Goal: Obtain resource: Download file/media

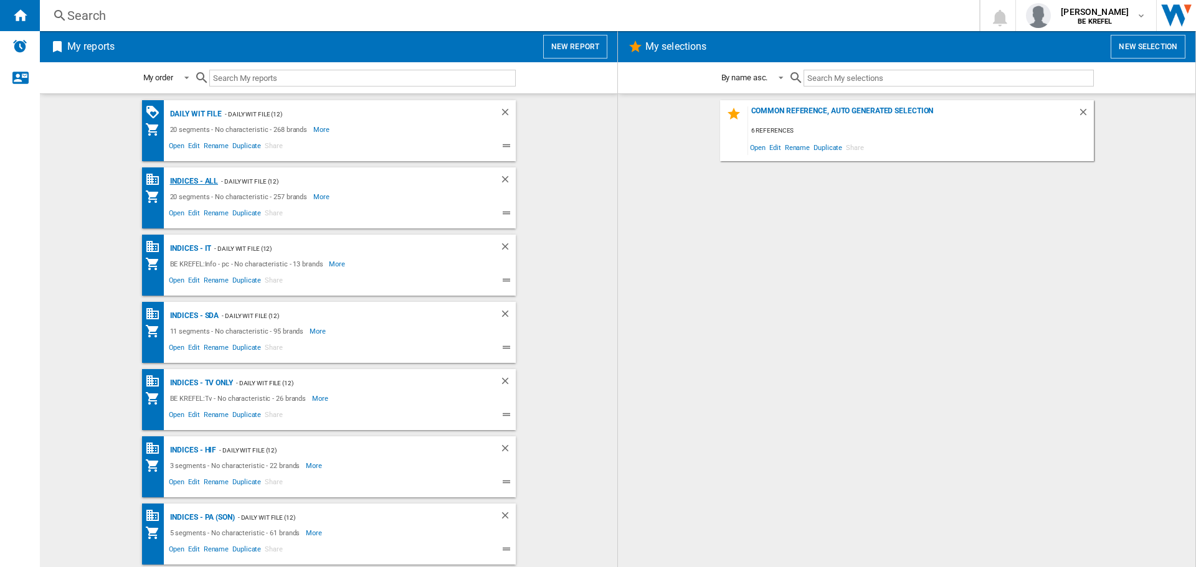
click at [186, 179] on div "Indices - All" at bounding box center [193, 182] width 52 height 16
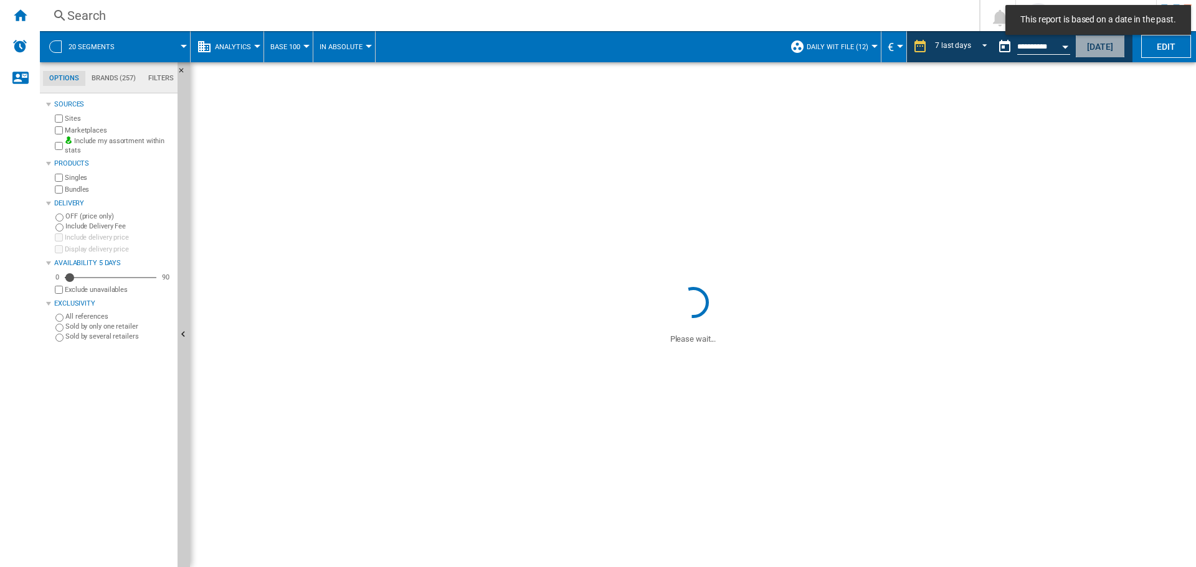
click at [1086, 44] on button "[DATE]" at bounding box center [1100, 46] width 50 height 23
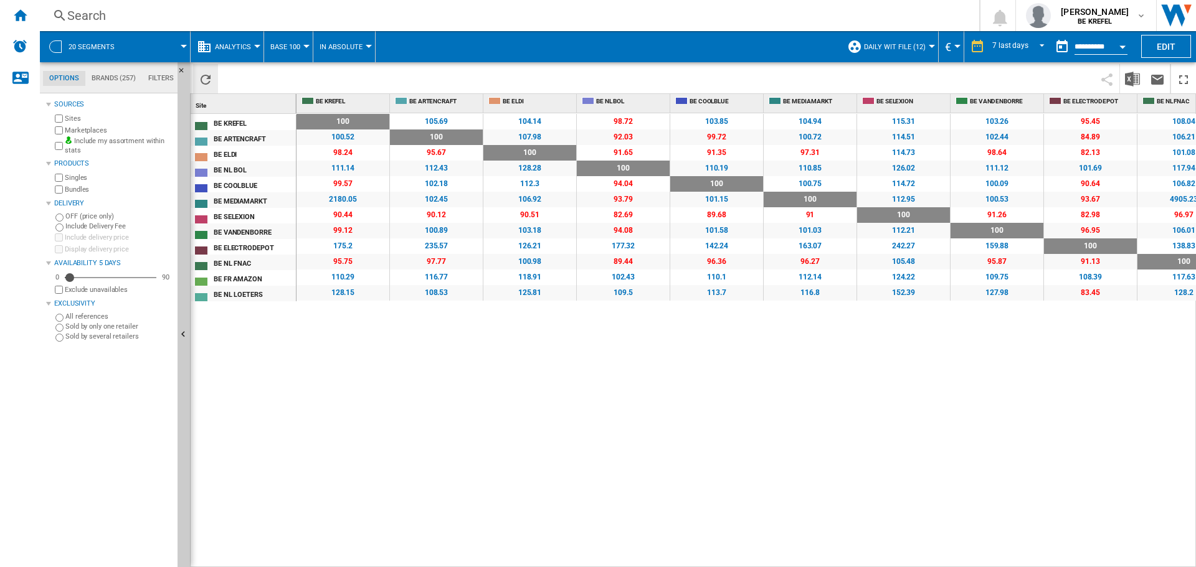
click at [202, 76] on ng-md-icon "Reload" at bounding box center [205, 79] width 15 height 15
click at [1133, 78] on img "Download in Excel" at bounding box center [1132, 79] width 15 height 15
drag, startPoint x: 29, startPoint y: 16, endPoint x: 45, endPoint y: 31, distance: 21.6
click at [29, 16] on div "Home" at bounding box center [20, 15] width 40 height 31
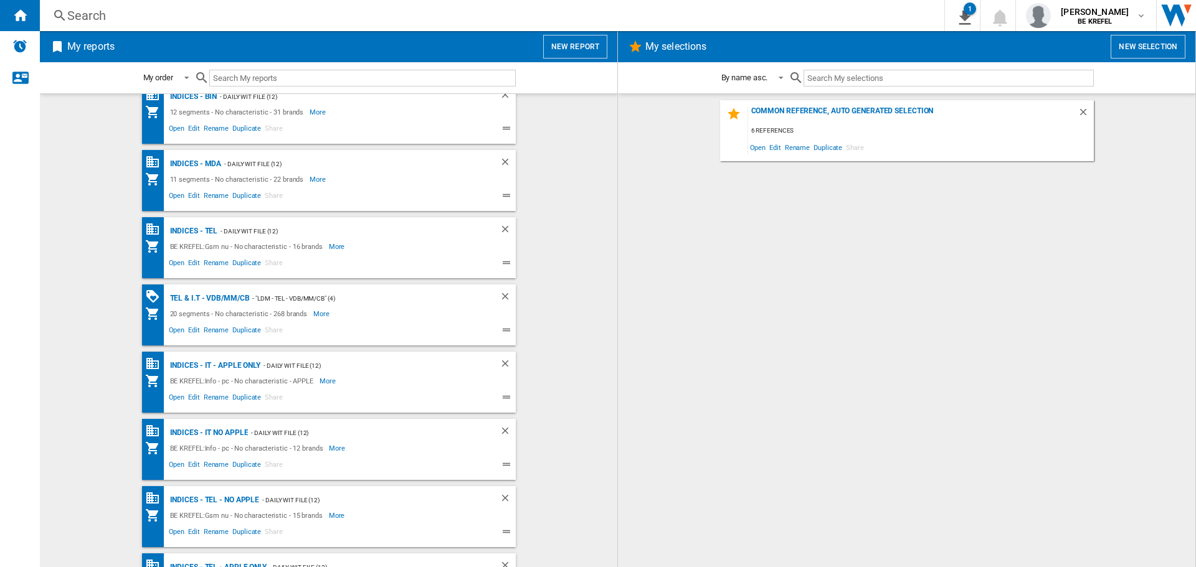
scroll to position [670, 0]
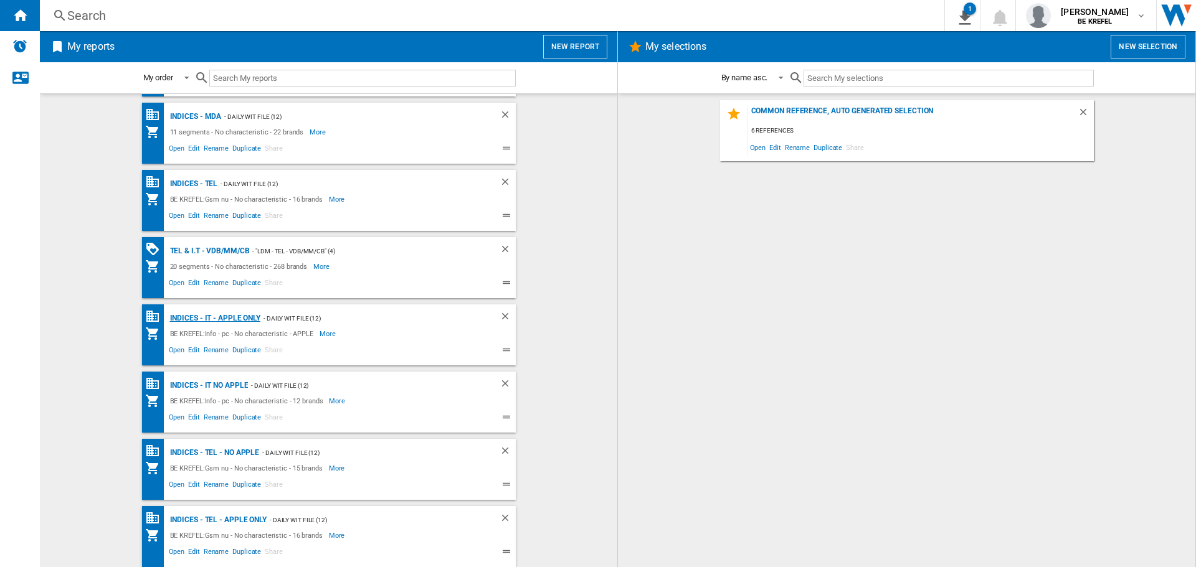
click at [206, 319] on div "Indices - IT - APPLE ONLY" at bounding box center [214, 319] width 94 height 16
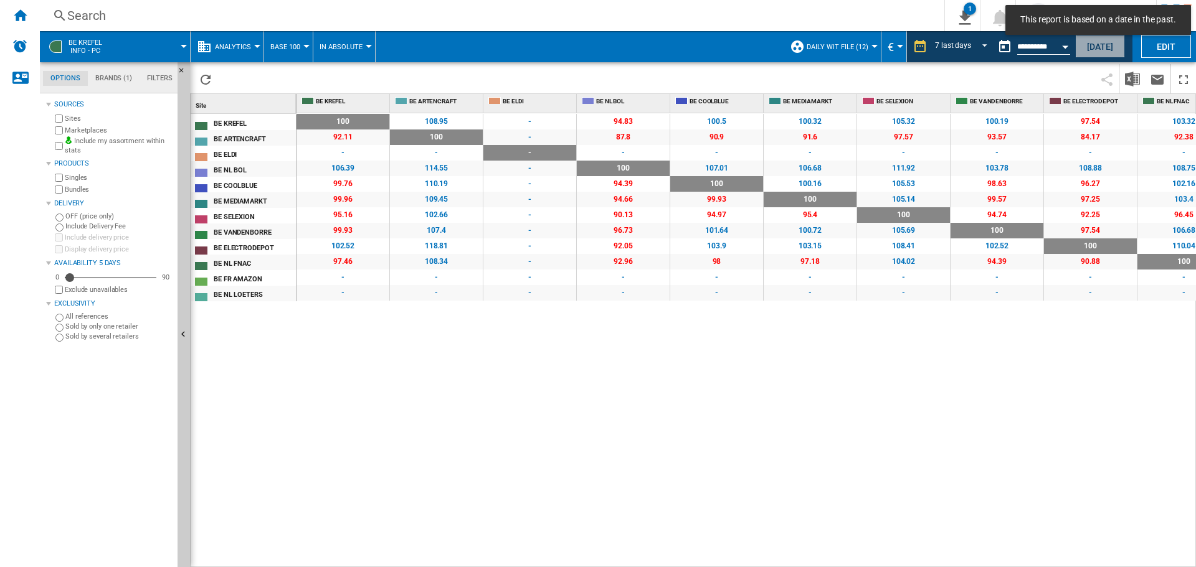
click at [1096, 42] on button "[DATE]" at bounding box center [1100, 46] width 50 height 23
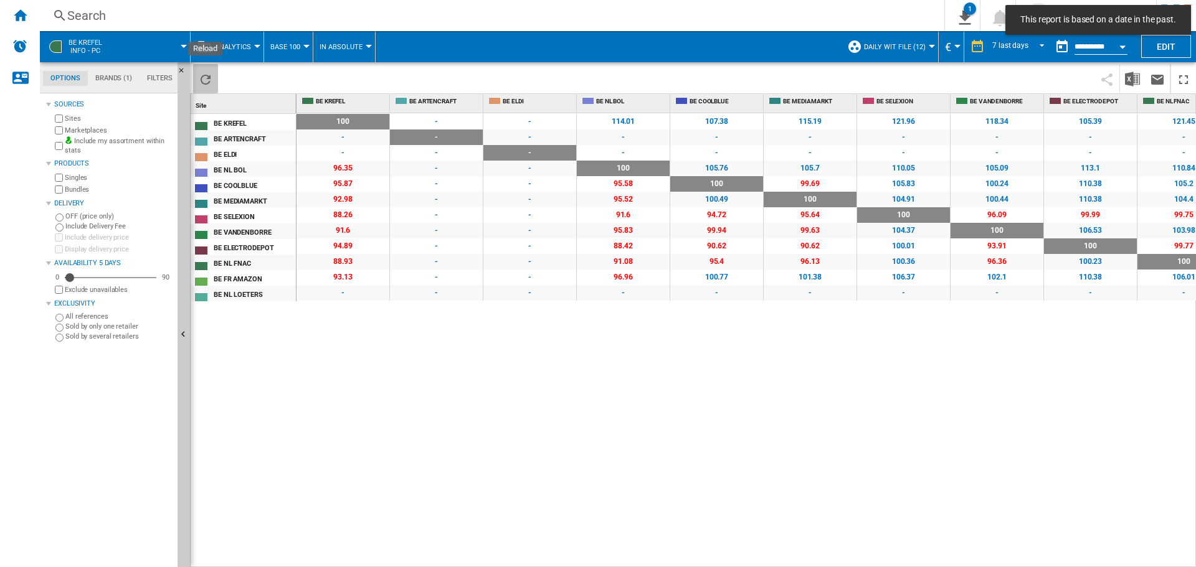
click at [211, 75] on ng-md-icon "Reload" at bounding box center [205, 79] width 15 height 15
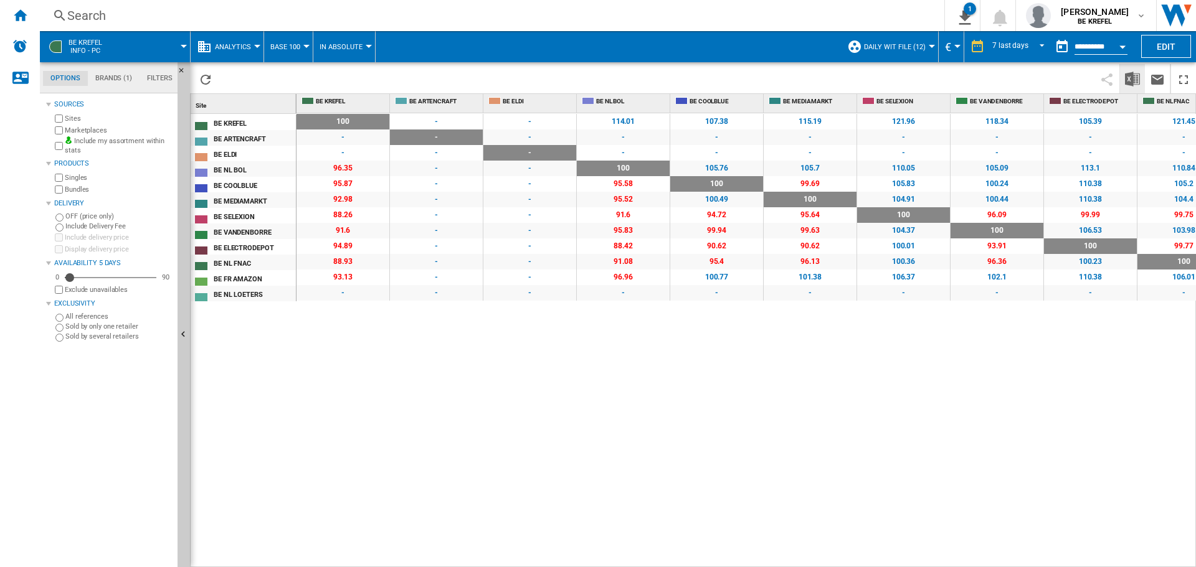
click at [1122, 78] on button "Download in Excel" at bounding box center [1132, 78] width 25 height 29
click at [22, 15] on ng-md-icon "Home" at bounding box center [19, 14] width 15 height 15
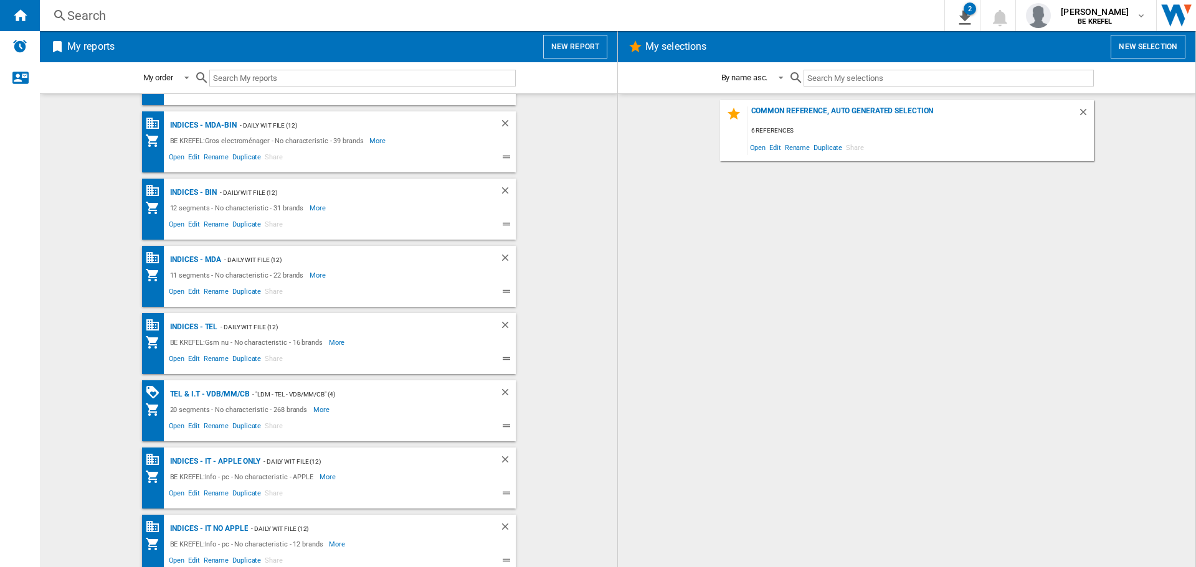
scroll to position [670, 0]
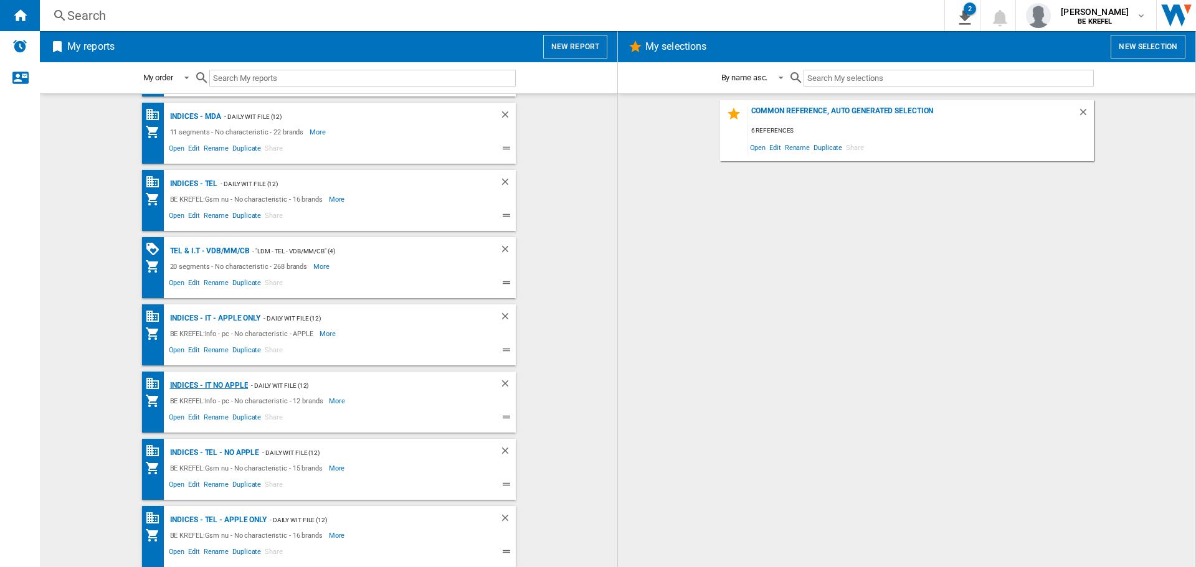
click at [225, 381] on div "Indices - IT NO APPLE" at bounding box center [208, 386] width 82 height 16
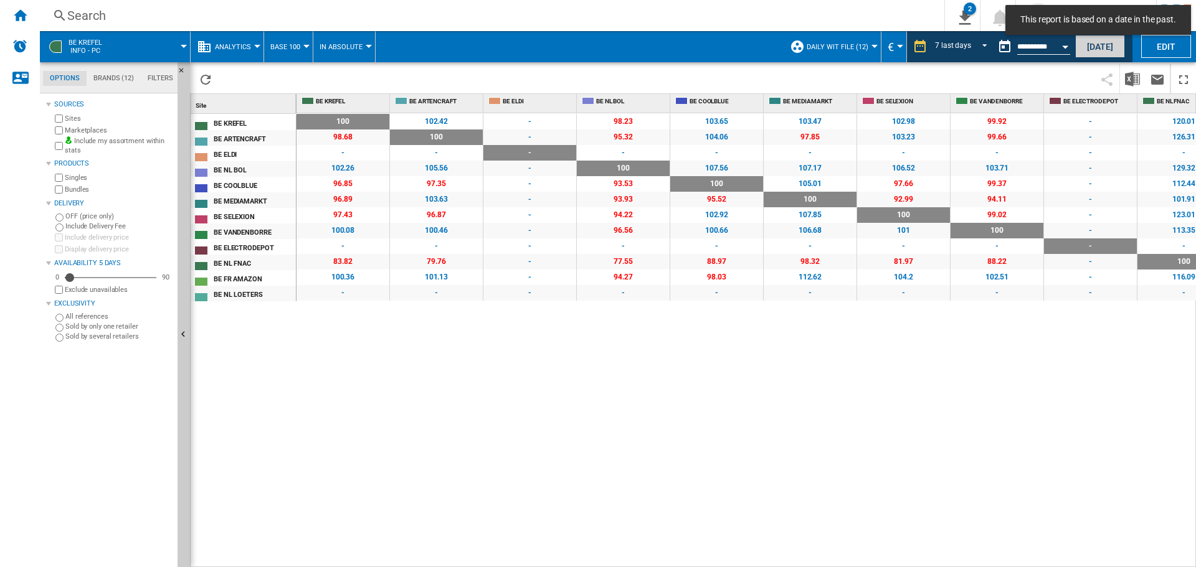
click at [1106, 50] on button "[DATE]" at bounding box center [1100, 46] width 50 height 23
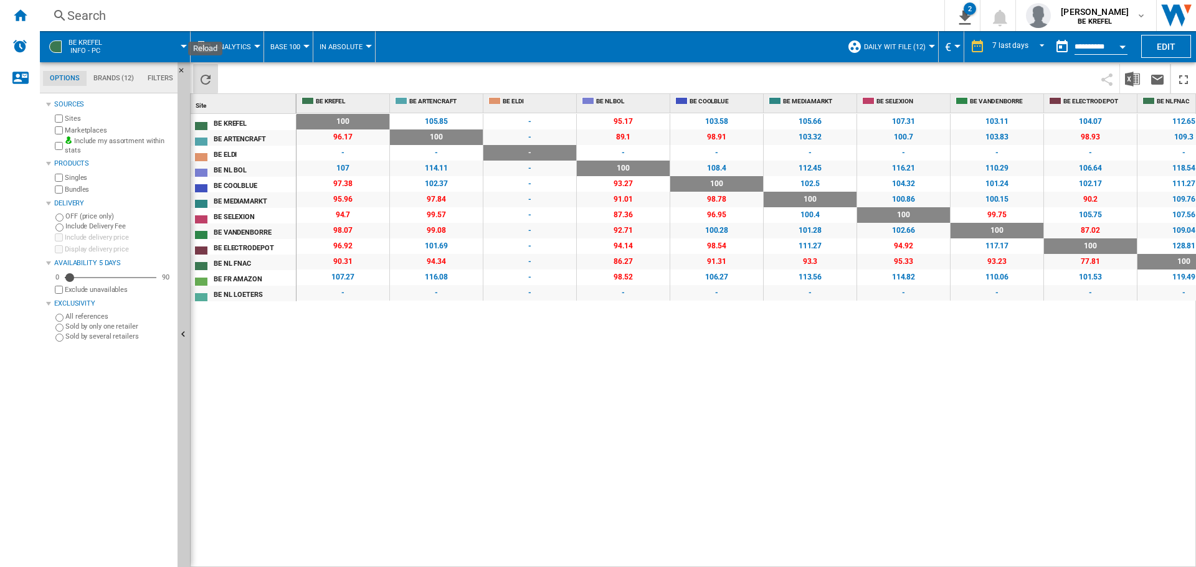
click at [209, 80] on ng-md-icon "Reload" at bounding box center [205, 79] width 15 height 15
click at [1130, 82] on img "Download in Excel" at bounding box center [1132, 79] width 15 height 15
click at [605, 376] on div "100 0 % 105.85 +5.85 % - - 95.17 -4.83 % 103.58 +3.58 % 105.66 +5.66 % 107.31 +…" at bounding box center [746, 340] width 900 height 455
click at [20, 24] on div "Home" at bounding box center [20, 15] width 40 height 31
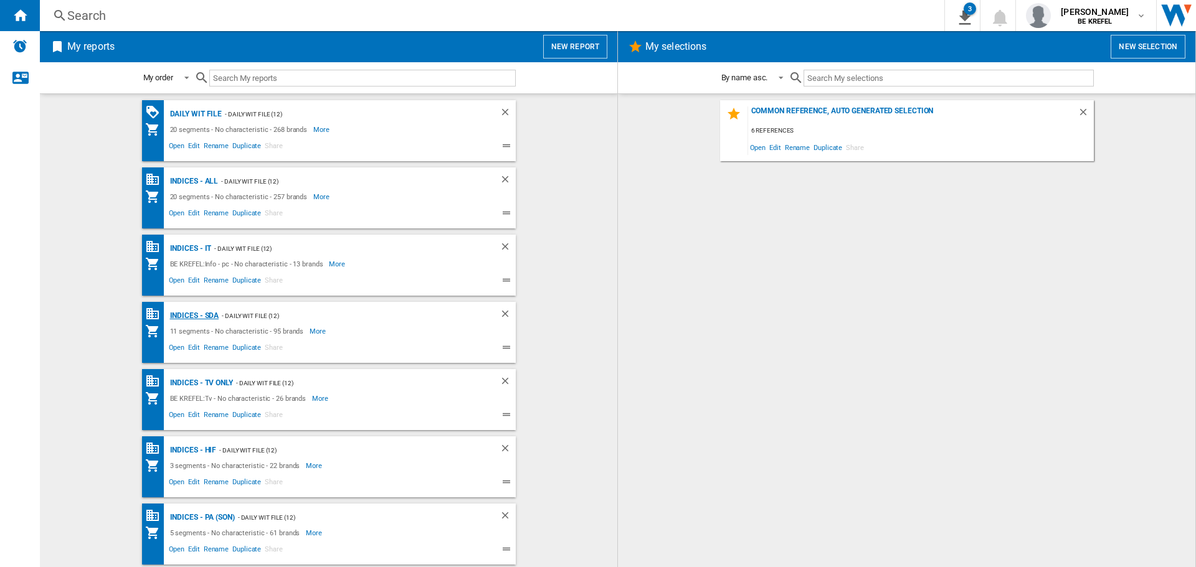
click at [198, 315] on div "Indices - SDA" at bounding box center [193, 316] width 52 height 16
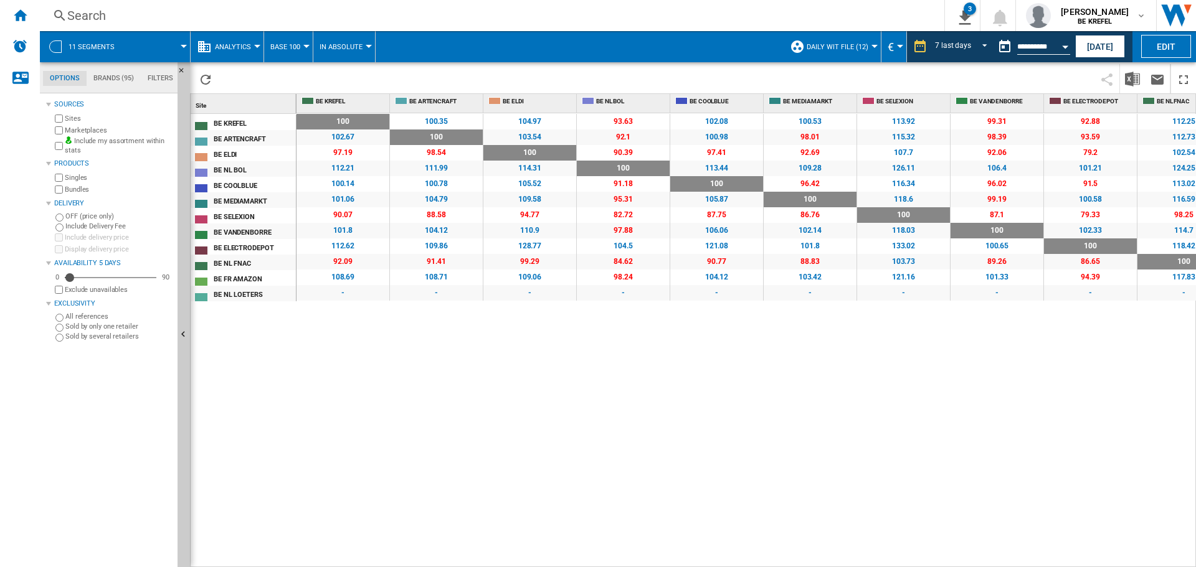
click at [412, 340] on div "100 0 % 100.35 +0.35 % 104.97 +4.97 % 93.63 -6.37 % 102.08 +2.08 % 100.53 +0.53…" at bounding box center [746, 340] width 900 height 455
click at [1099, 45] on button "[DATE]" at bounding box center [1100, 46] width 50 height 23
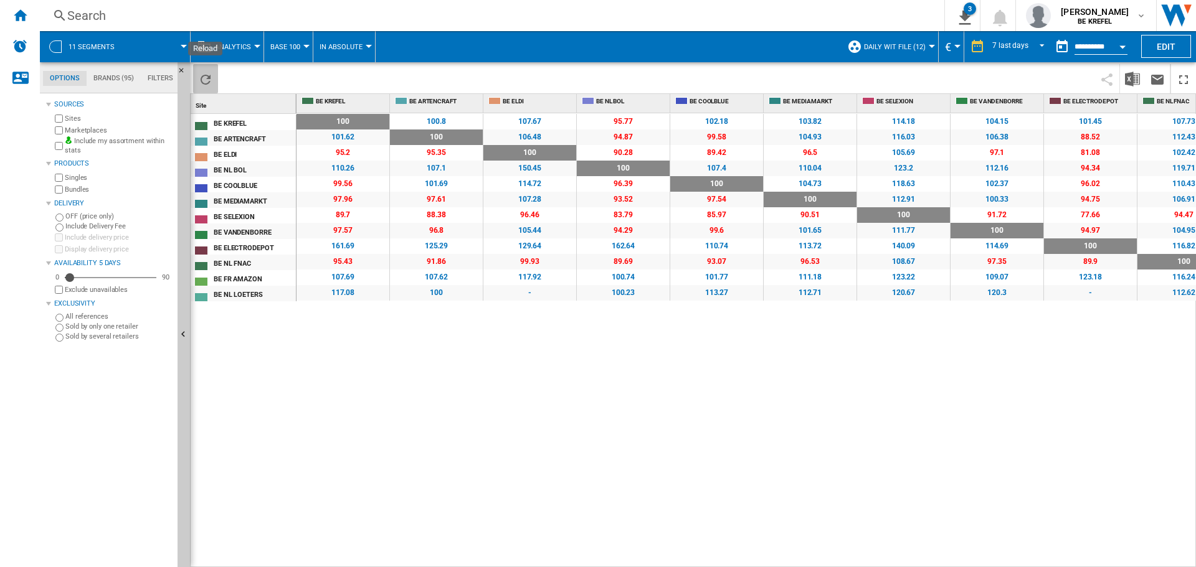
click at [198, 77] on ng-md-icon "Reload" at bounding box center [205, 79] width 15 height 15
click at [1136, 82] on img "Download in Excel" at bounding box center [1132, 79] width 15 height 15
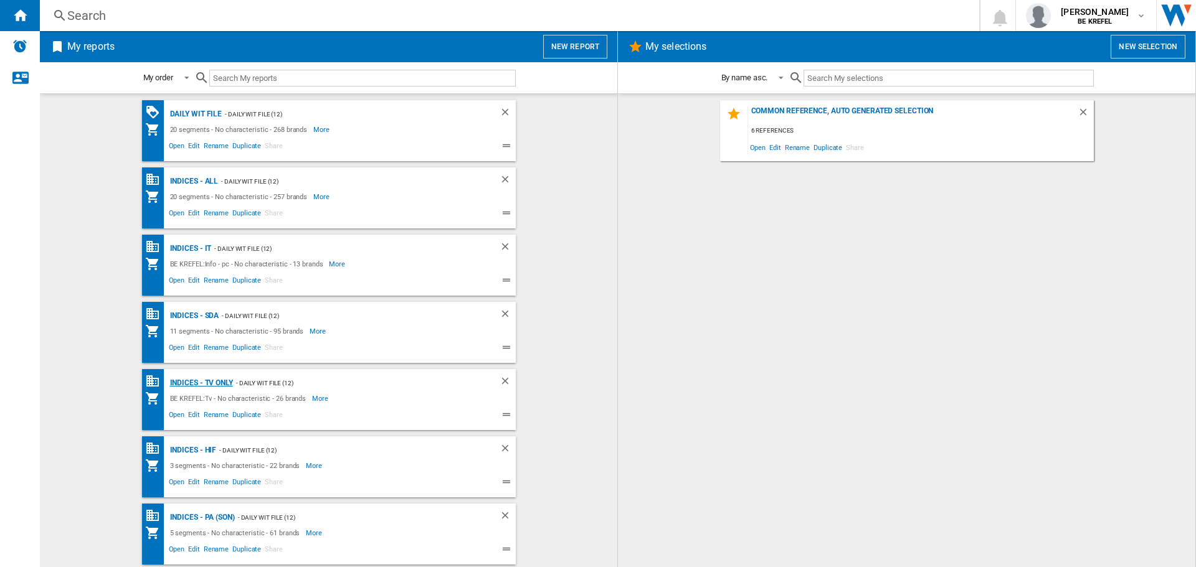
click at [204, 379] on div "Indices - TV only" at bounding box center [200, 384] width 66 height 16
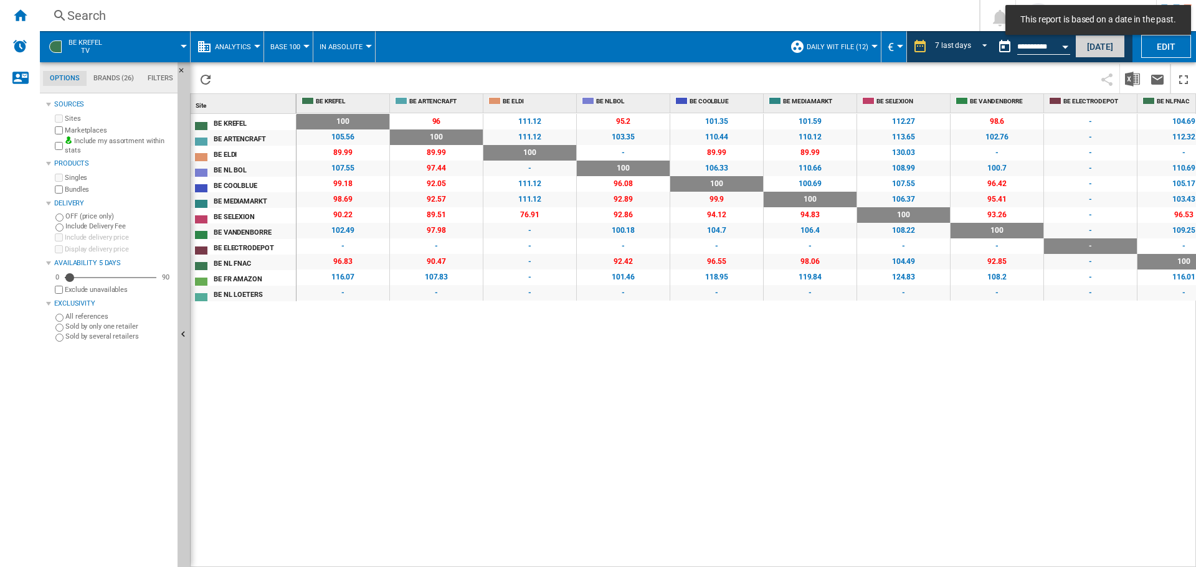
click at [1104, 48] on button "[DATE]" at bounding box center [1100, 46] width 50 height 23
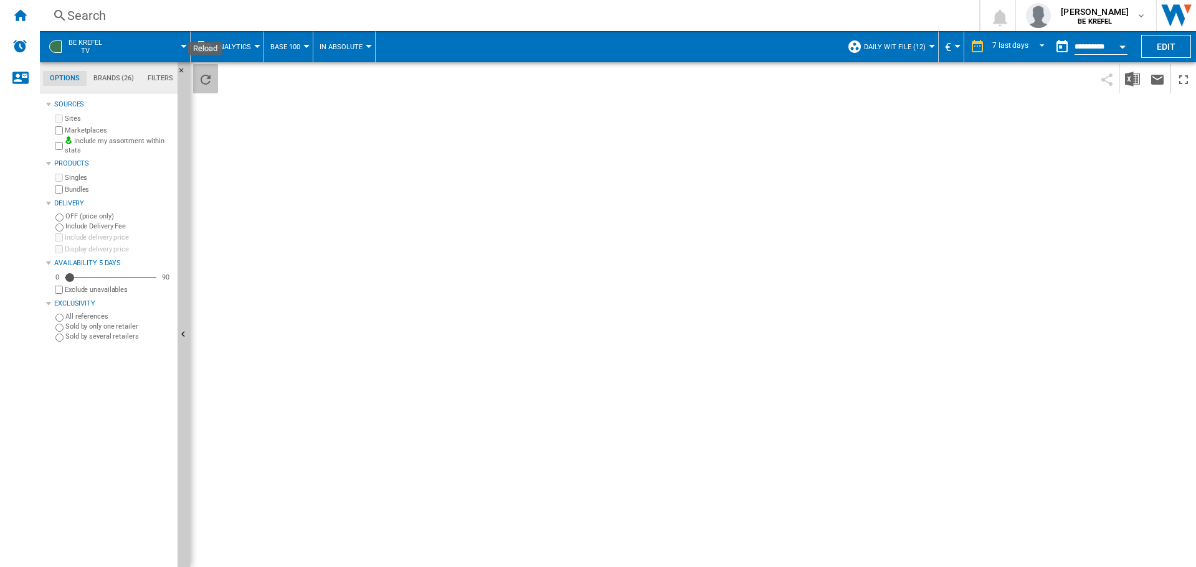
click at [203, 85] on ng-md-icon "Reload" at bounding box center [205, 79] width 15 height 15
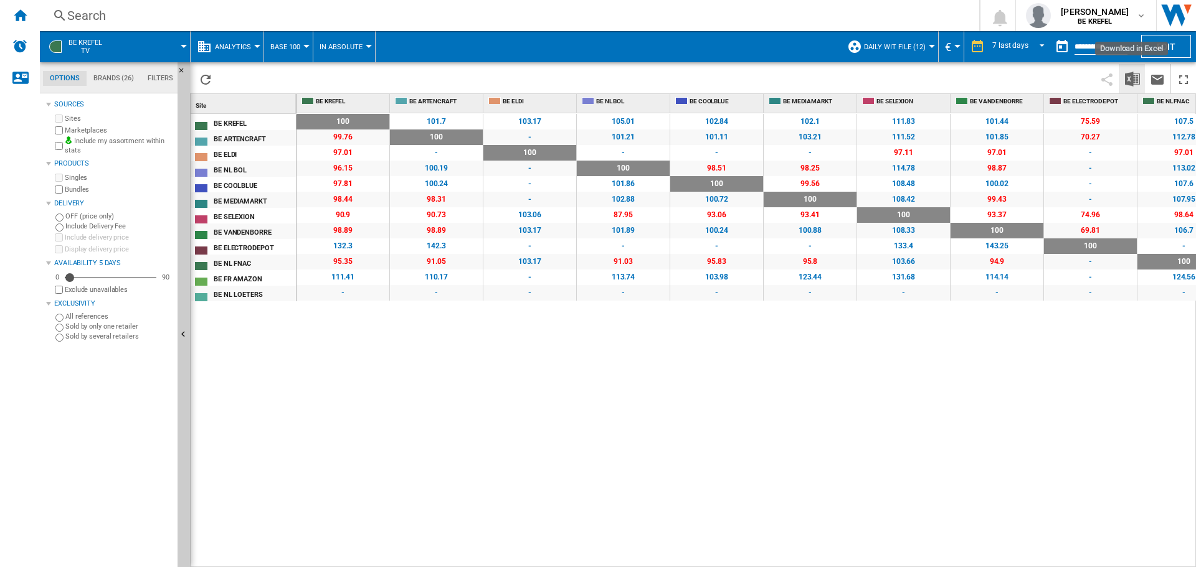
click at [1132, 75] on img "Download in Excel" at bounding box center [1132, 79] width 15 height 15
click at [29, 4] on div "Home" at bounding box center [20, 15] width 40 height 31
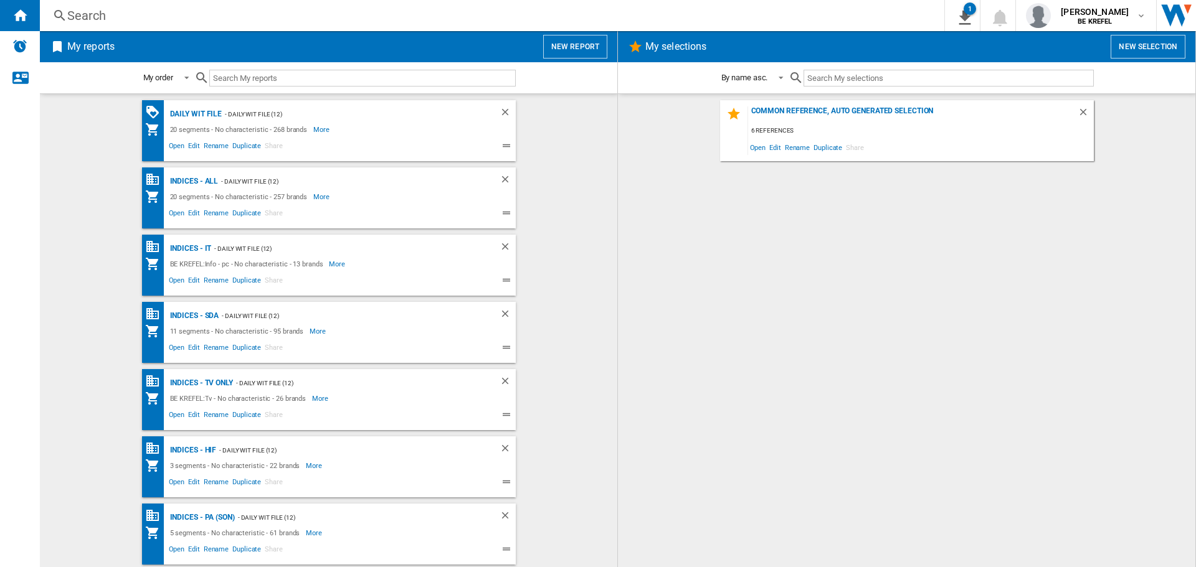
click at [723, 263] on div "Common reference, auto generated selection 6 references Open Edit Rename Duplic…" at bounding box center [906, 330] width 552 height 461
click at [201, 448] on div "Indices - HIF" at bounding box center [192, 451] width 50 height 16
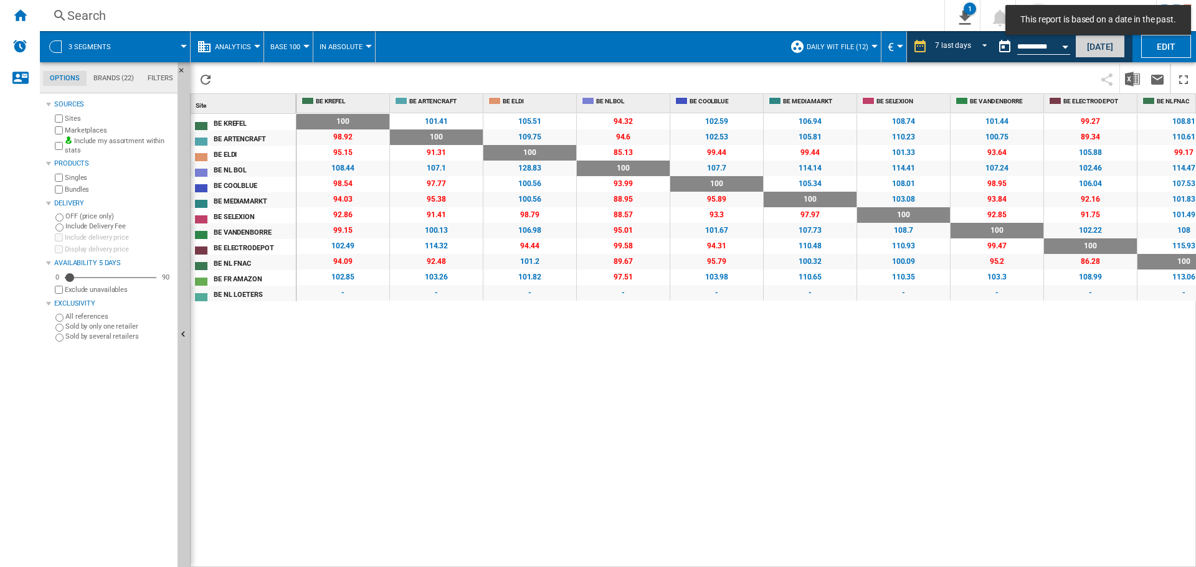
click at [1089, 49] on button "[DATE]" at bounding box center [1100, 46] width 50 height 23
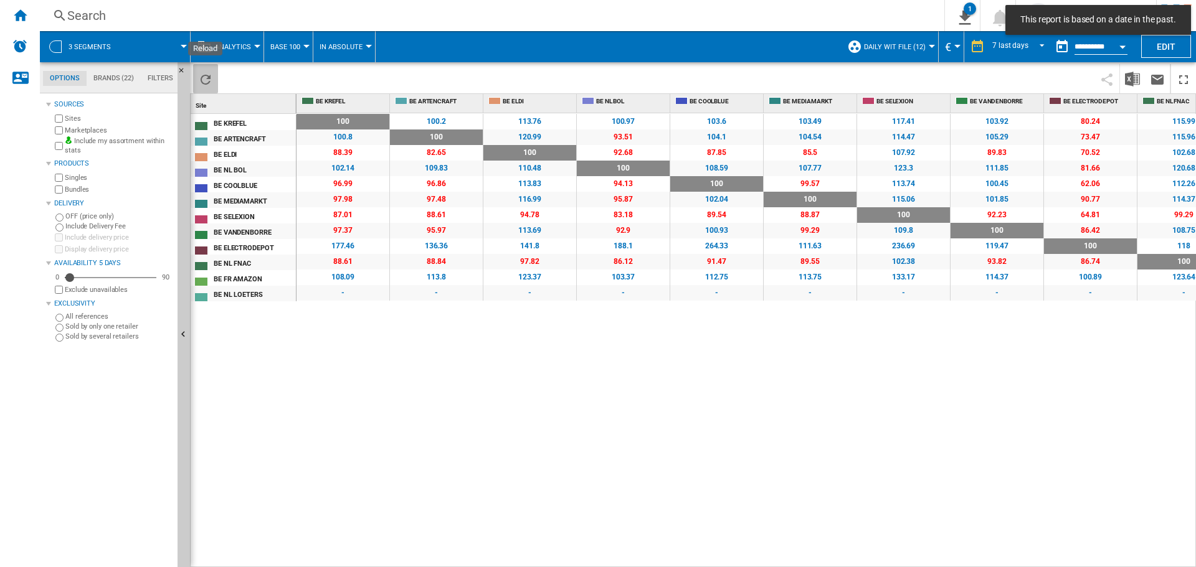
click at [204, 78] on ng-md-icon "Reload" at bounding box center [205, 79] width 15 height 15
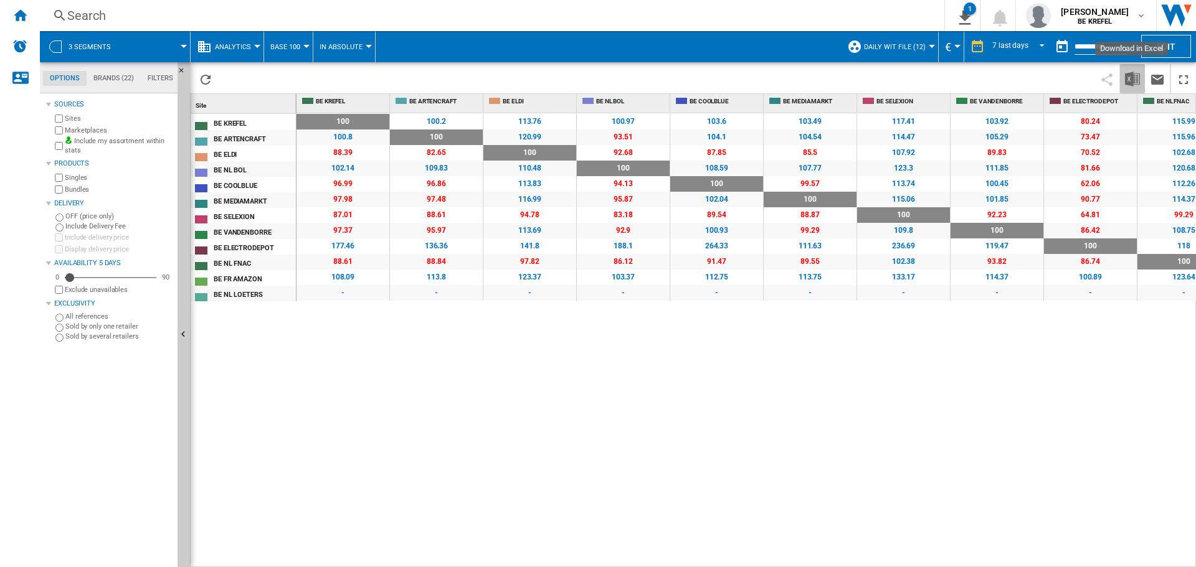
click at [1131, 84] on img "Download in Excel" at bounding box center [1132, 79] width 15 height 15
drag, startPoint x: 16, startPoint y: 16, endPoint x: 57, endPoint y: 70, distance: 67.6
click at [16, 16] on ng-md-icon "Home" at bounding box center [19, 14] width 15 height 15
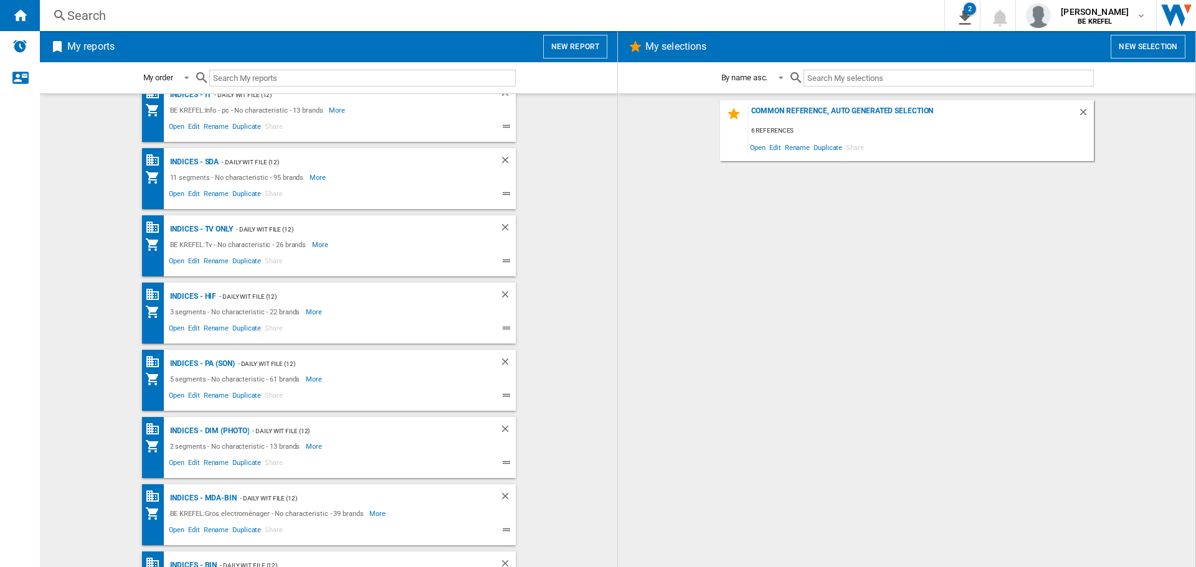
scroll to position [249, 0]
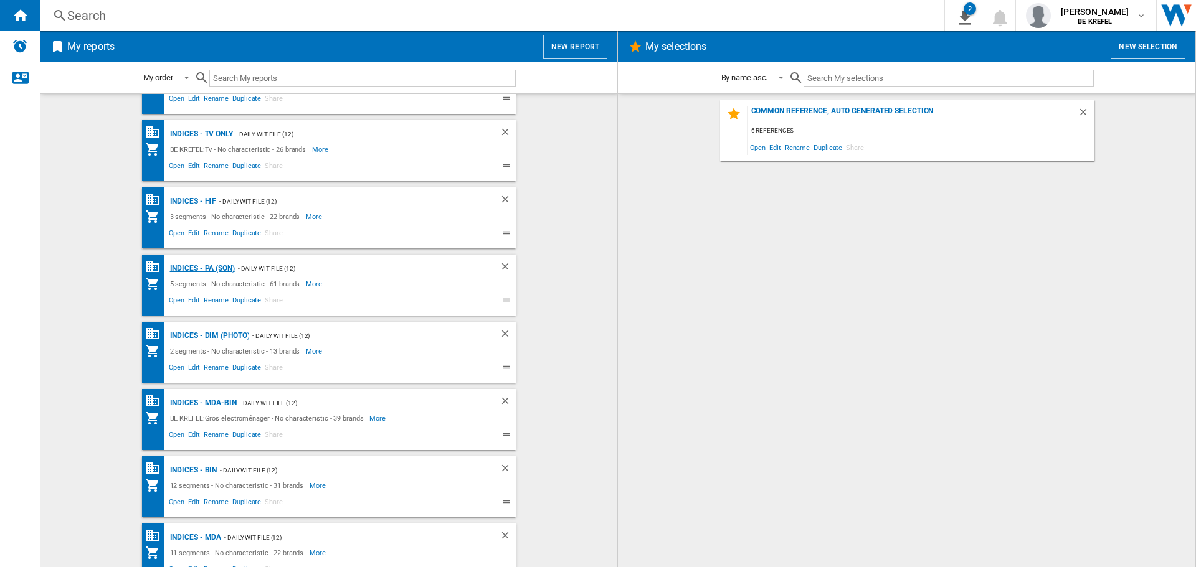
click at [187, 263] on div "Indices - PA (son)" at bounding box center [201, 269] width 68 height 16
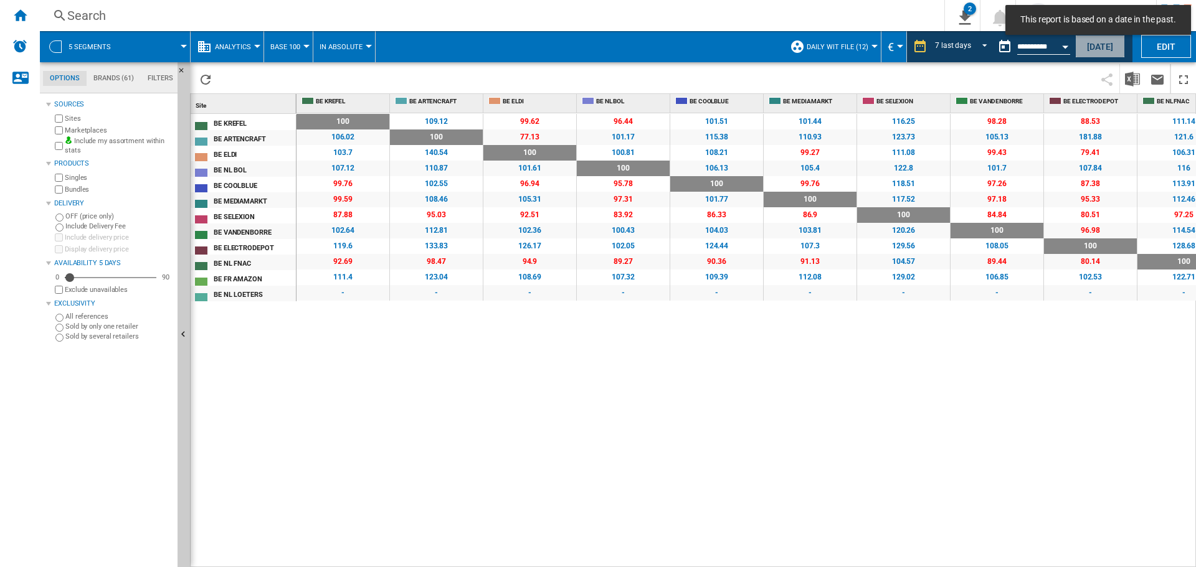
click at [1083, 49] on button "[DATE]" at bounding box center [1100, 46] width 50 height 23
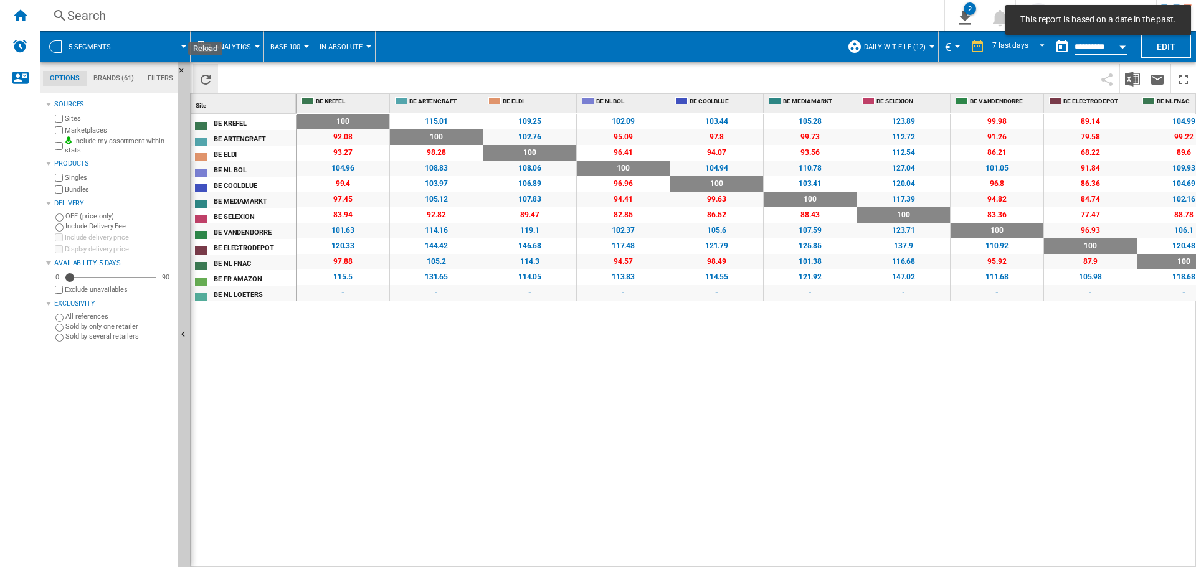
click at [206, 78] on ng-md-icon "Reload" at bounding box center [205, 79] width 15 height 15
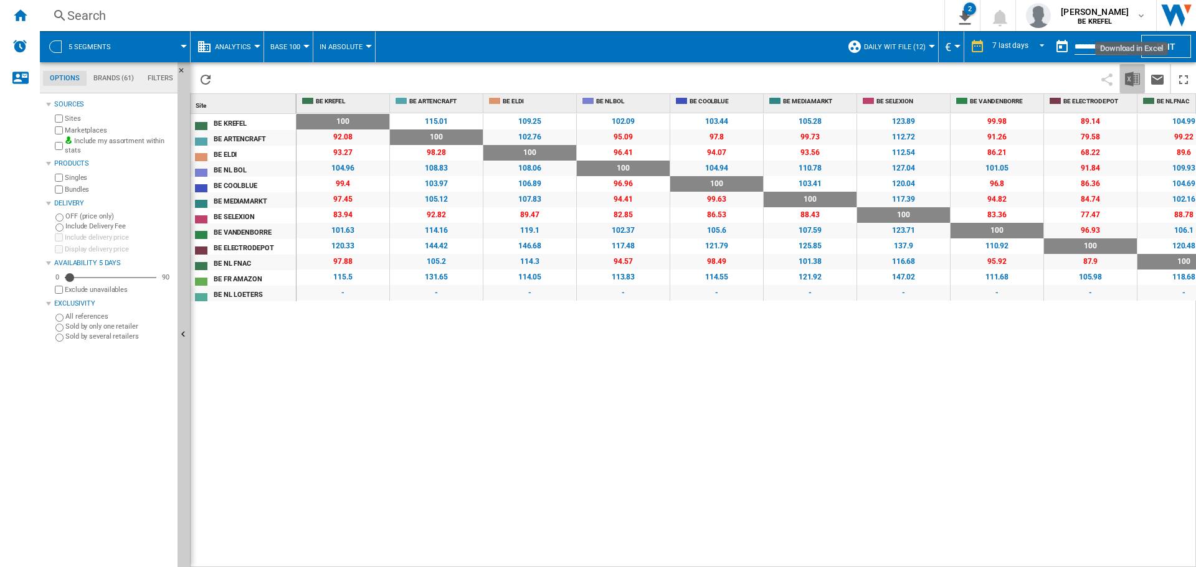
click at [1126, 75] on img "Download in Excel" at bounding box center [1132, 79] width 15 height 15
drag, startPoint x: 21, startPoint y: 17, endPoint x: 29, endPoint y: 29, distance: 13.5
click at [21, 17] on ng-md-icon "Home" at bounding box center [19, 14] width 15 height 15
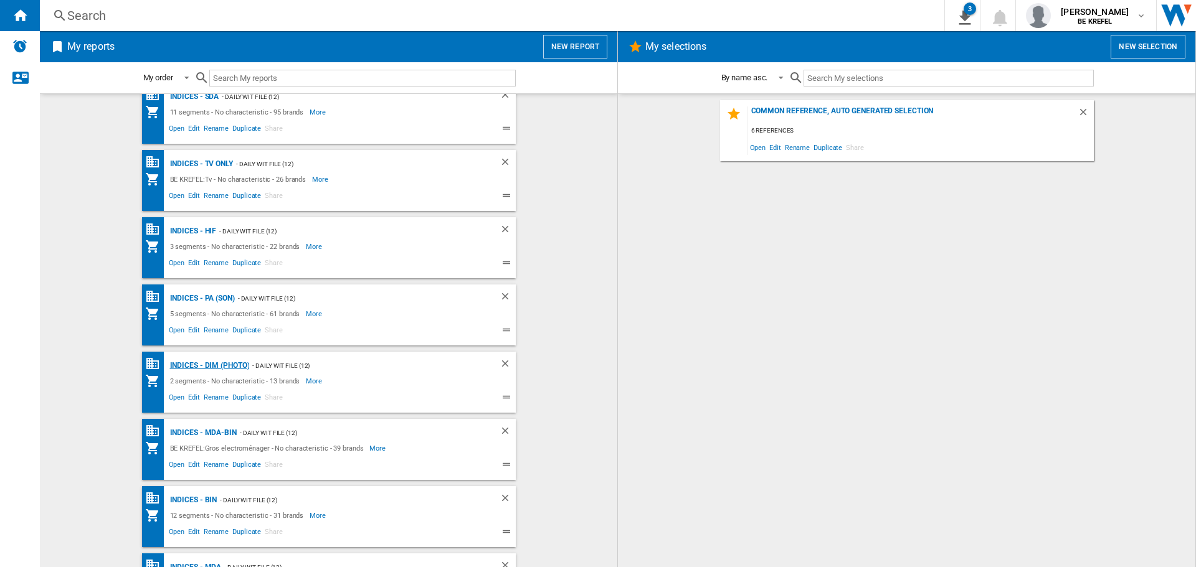
scroll to position [249, 0]
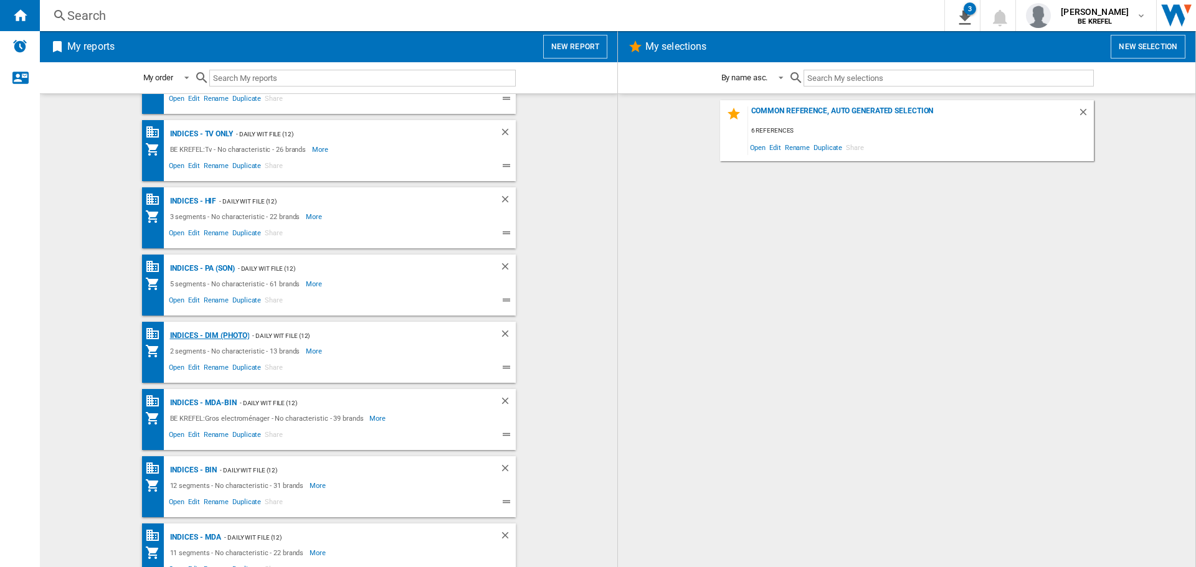
click at [202, 328] on div "Indices - DIM (photo)" at bounding box center [208, 336] width 83 height 16
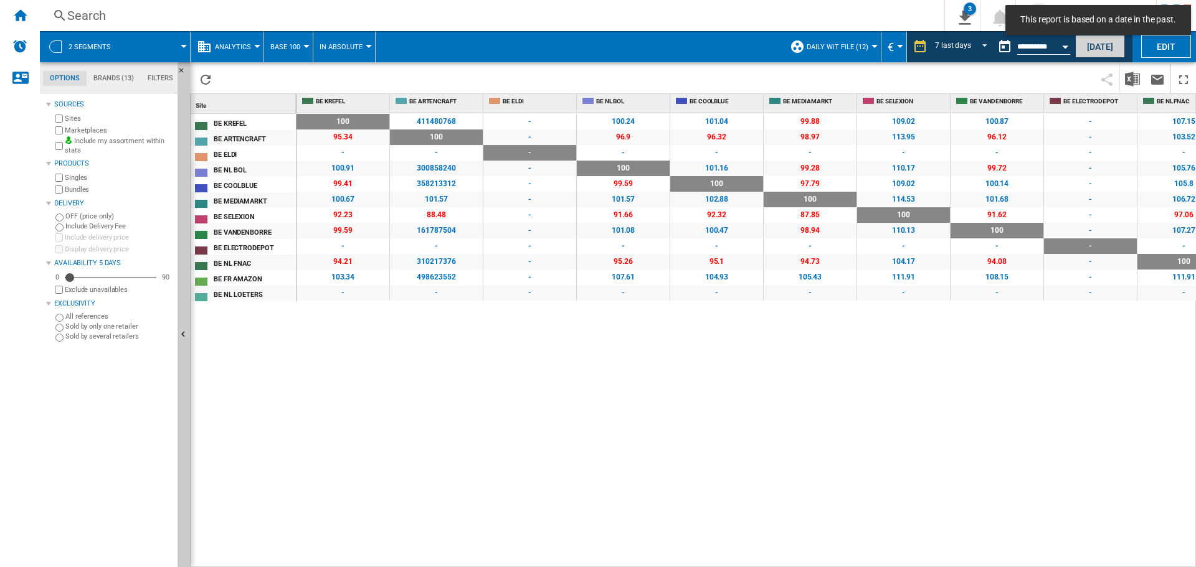
click at [1085, 49] on button "[DATE]" at bounding box center [1100, 46] width 50 height 23
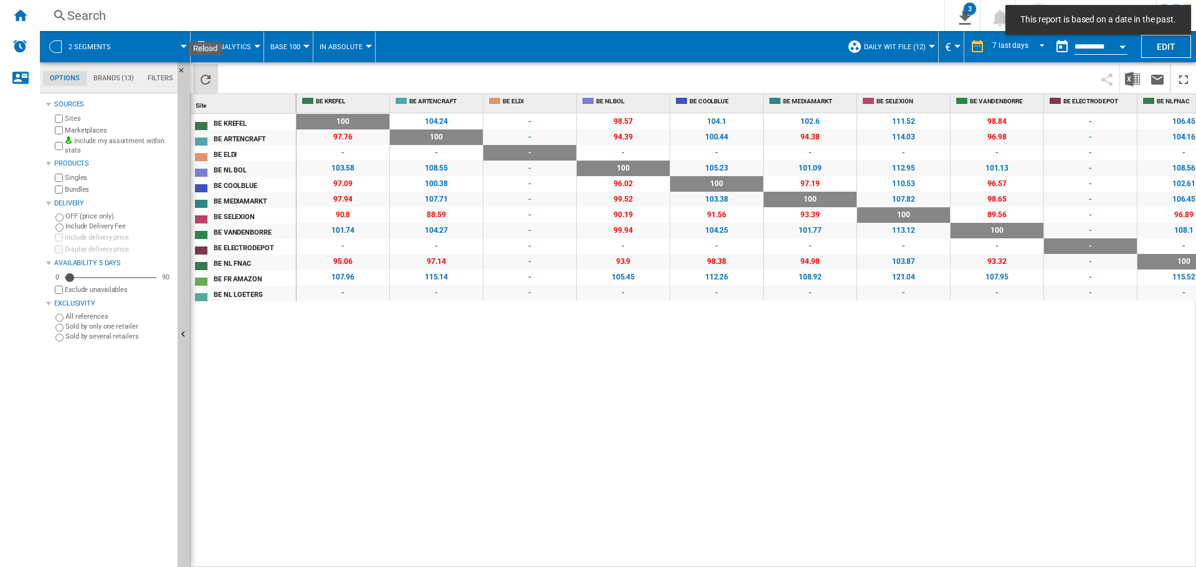
click at [200, 77] on ng-md-icon "Reload" at bounding box center [205, 79] width 15 height 15
click at [1135, 77] on img "Download in Excel" at bounding box center [1132, 79] width 15 height 15
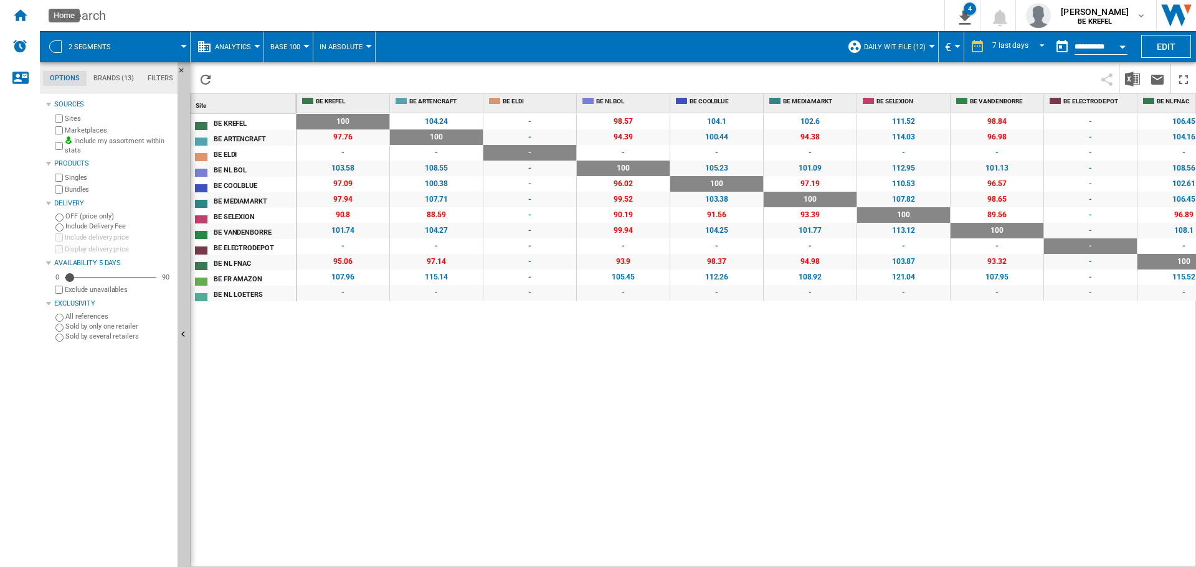
drag, startPoint x: 16, startPoint y: 16, endPoint x: 62, endPoint y: 49, distance: 56.3
click at [16, 16] on ng-md-icon "Home" at bounding box center [19, 14] width 15 height 15
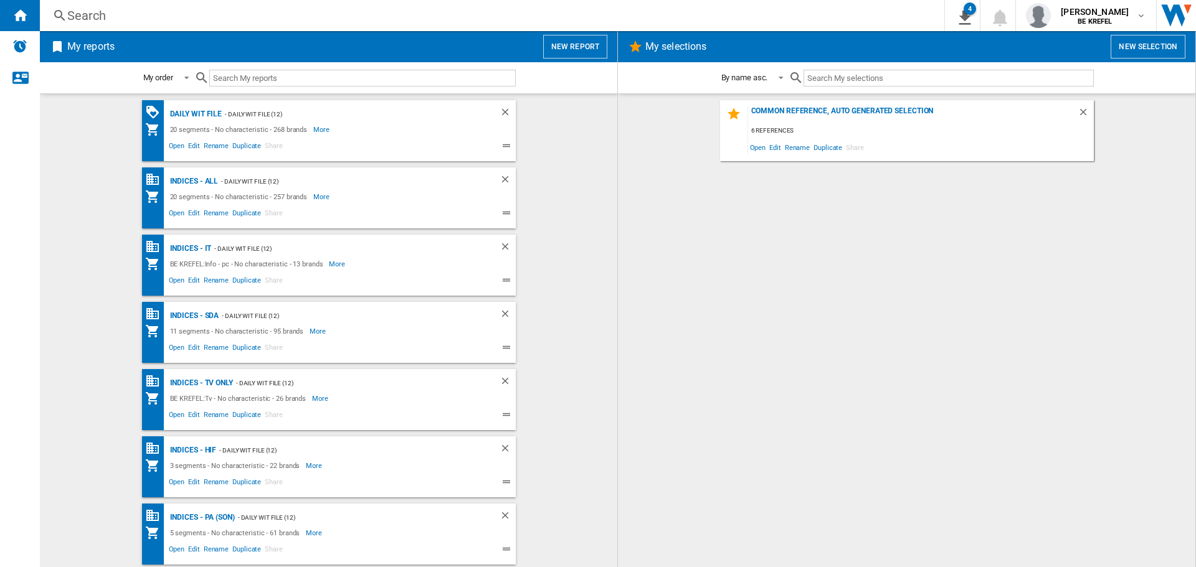
click at [533, 310] on wk-bookmarked-report "Indices - SDA - Daily WIT file (12) 11 segments - No characteristic - 95 brands…" at bounding box center [328, 332] width 552 height 61
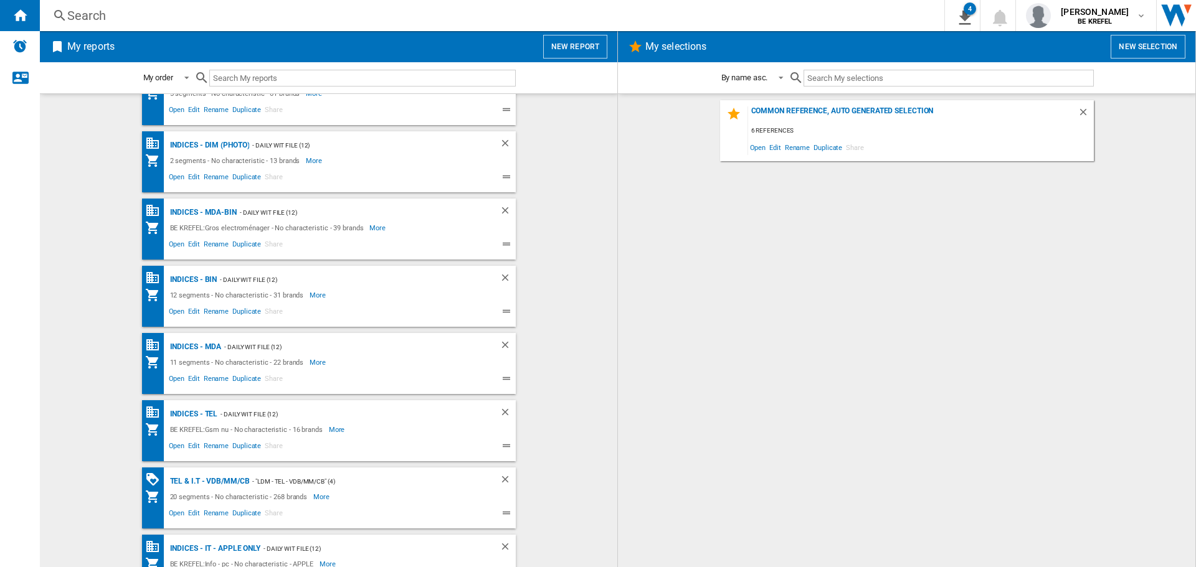
scroll to position [670, 0]
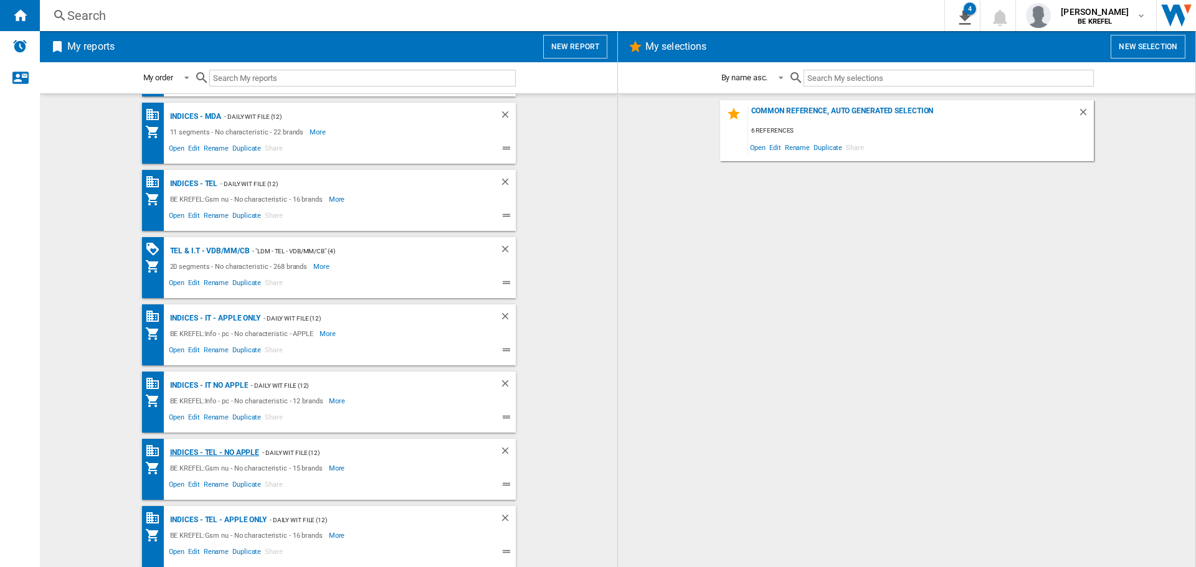
click at [207, 455] on div "Indices - TEL - NO APPLE" at bounding box center [213, 453] width 93 height 16
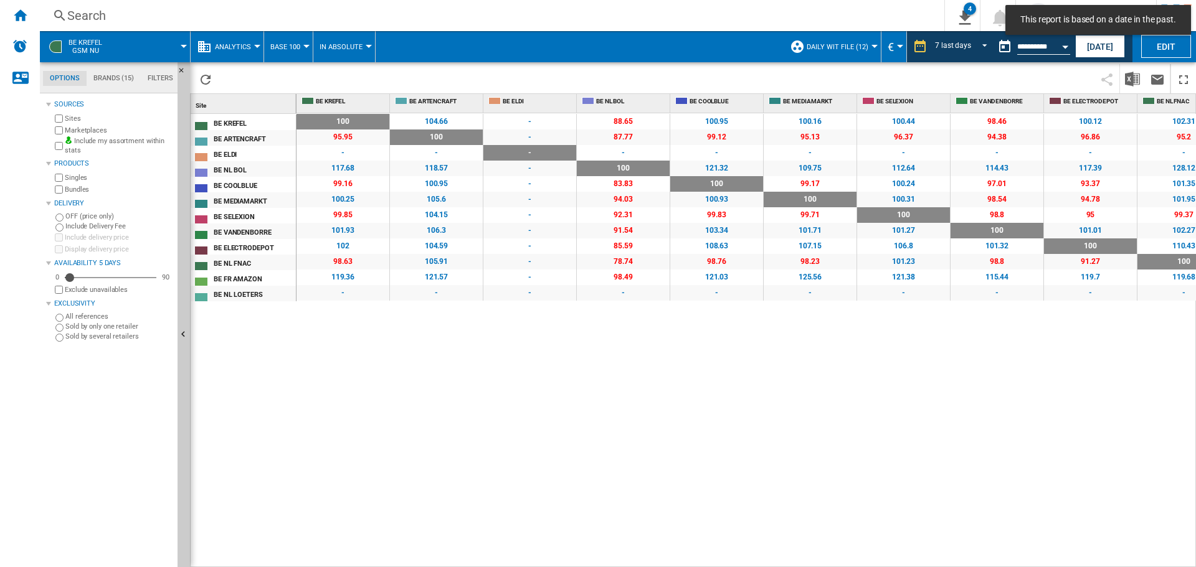
click at [1101, 44] on button "[DATE]" at bounding box center [1100, 46] width 50 height 23
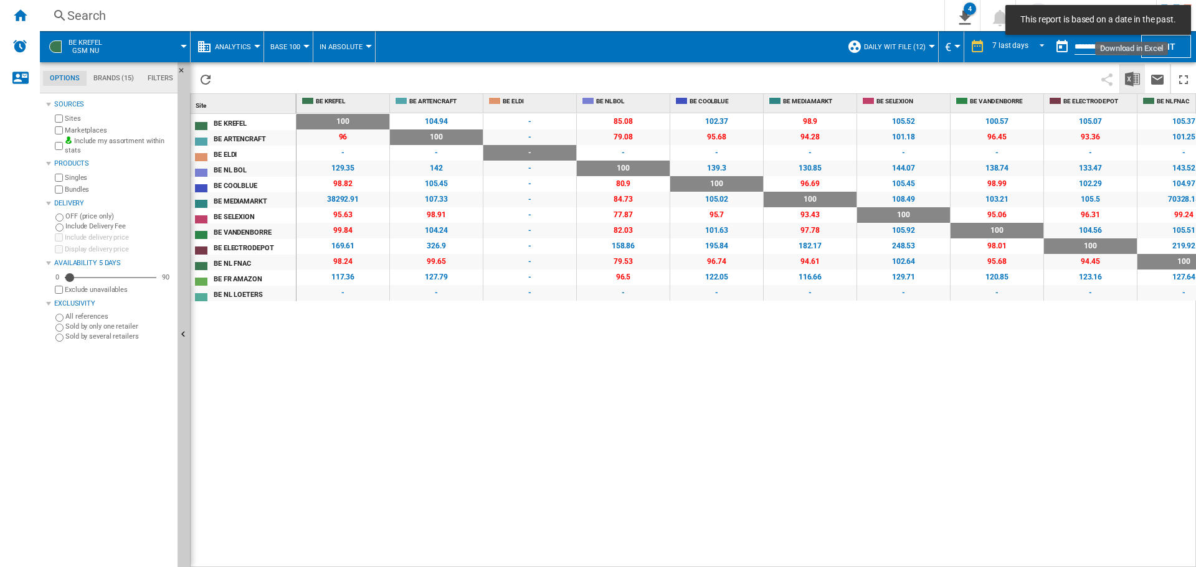
click at [1127, 85] on img "Download in Excel" at bounding box center [1132, 79] width 15 height 15
click at [207, 82] on ng-md-icon "Reload" at bounding box center [205, 79] width 15 height 15
click at [1132, 80] on img "Download in Excel" at bounding box center [1132, 79] width 15 height 15
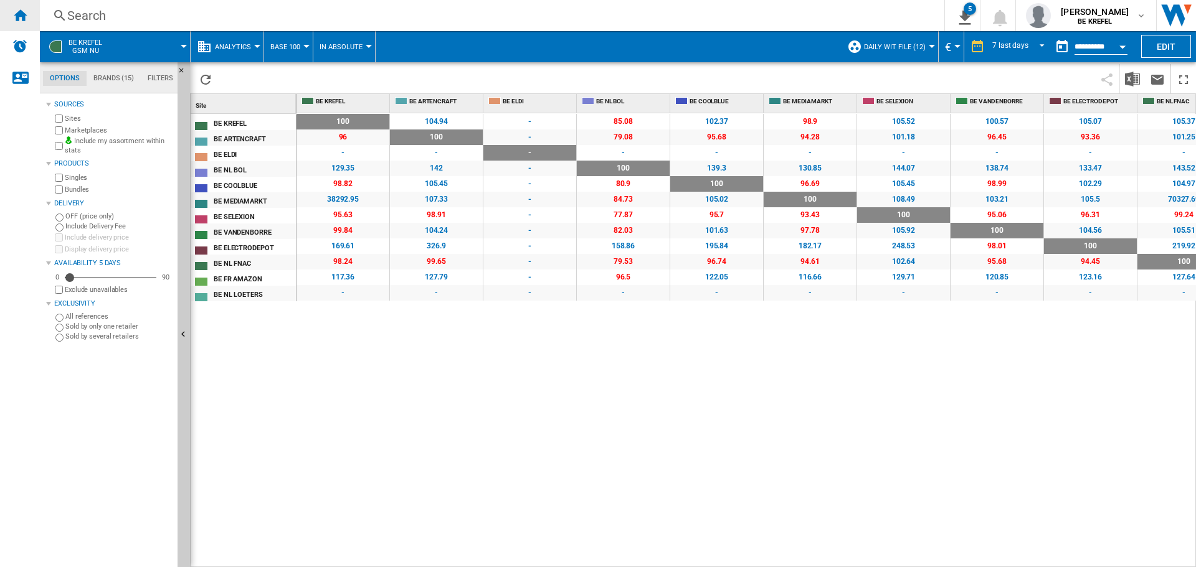
click at [28, 16] on div "Home" at bounding box center [20, 15] width 40 height 31
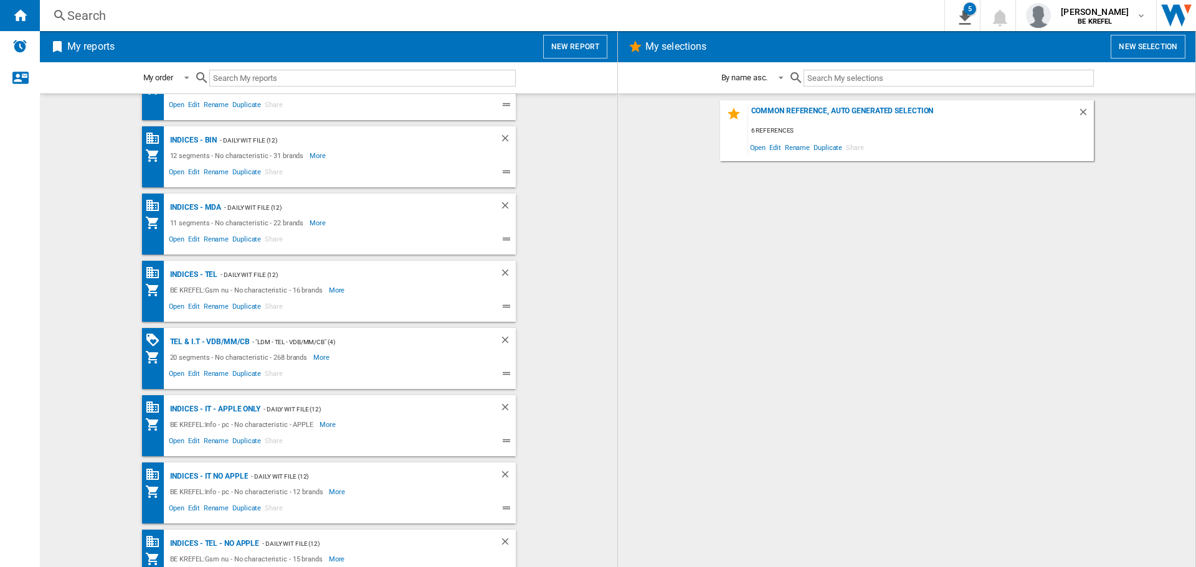
scroll to position [670, 0]
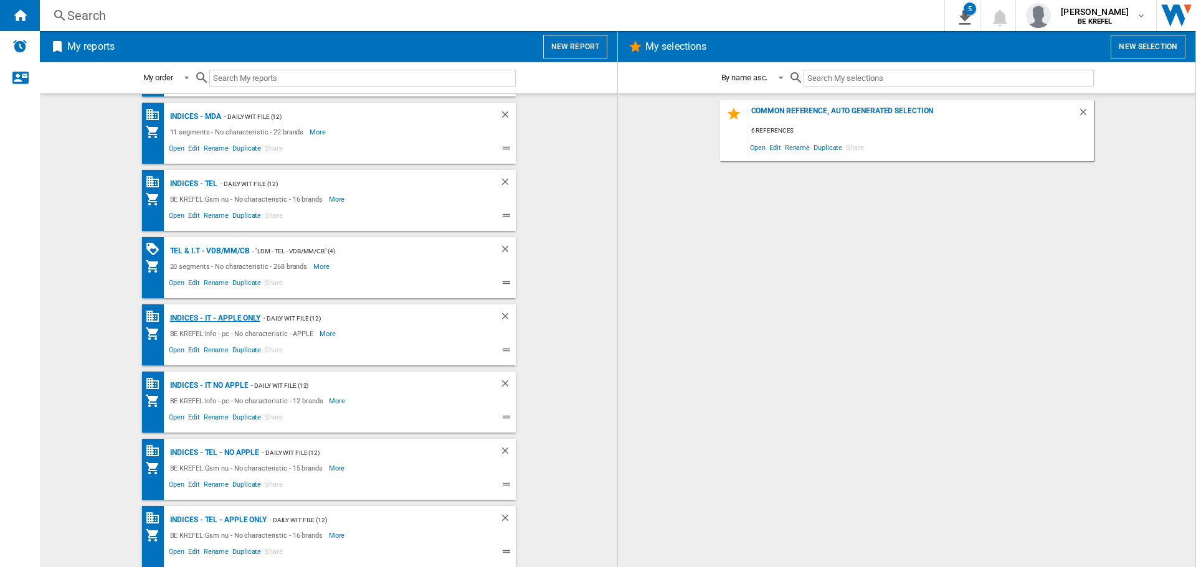
click at [224, 321] on div "Indices - IT - APPLE ONLY" at bounding box center [214, 319] width 94 height 16
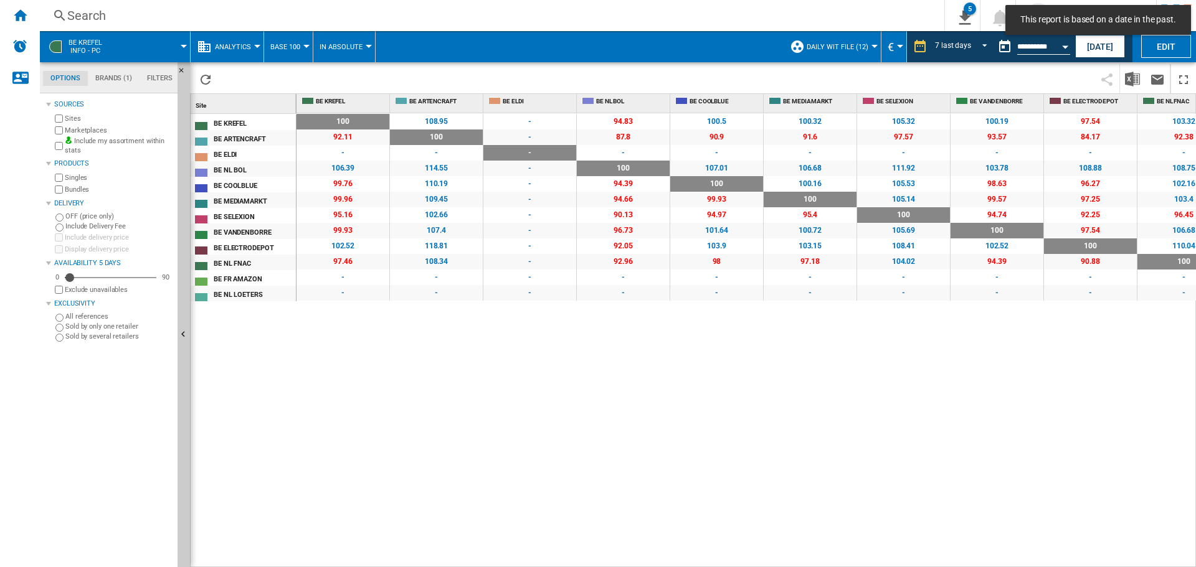
click at [1097, 39] on md-toast "This report is based on a date in the past." at bounding box center [1098, 20] width 196 height 40
click at [1093, 51] on button "[DATE]" at bounding box center [1100, 46] width 50 height 23
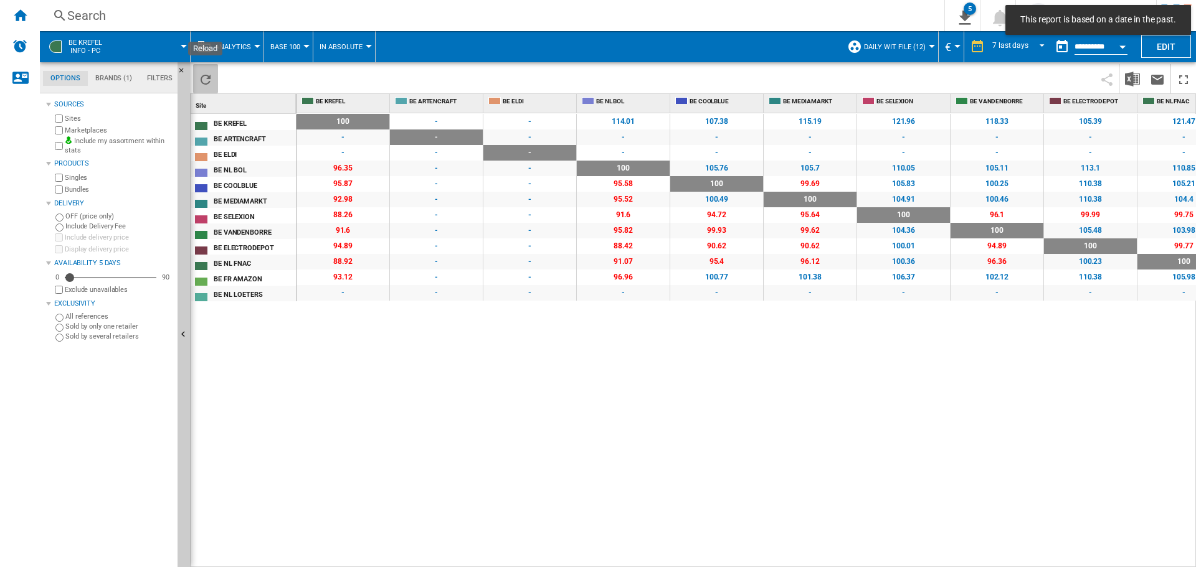
click at [203, 83] on ng-md-icon "Reload" at bounding box center [205, 79] width 15 height 15
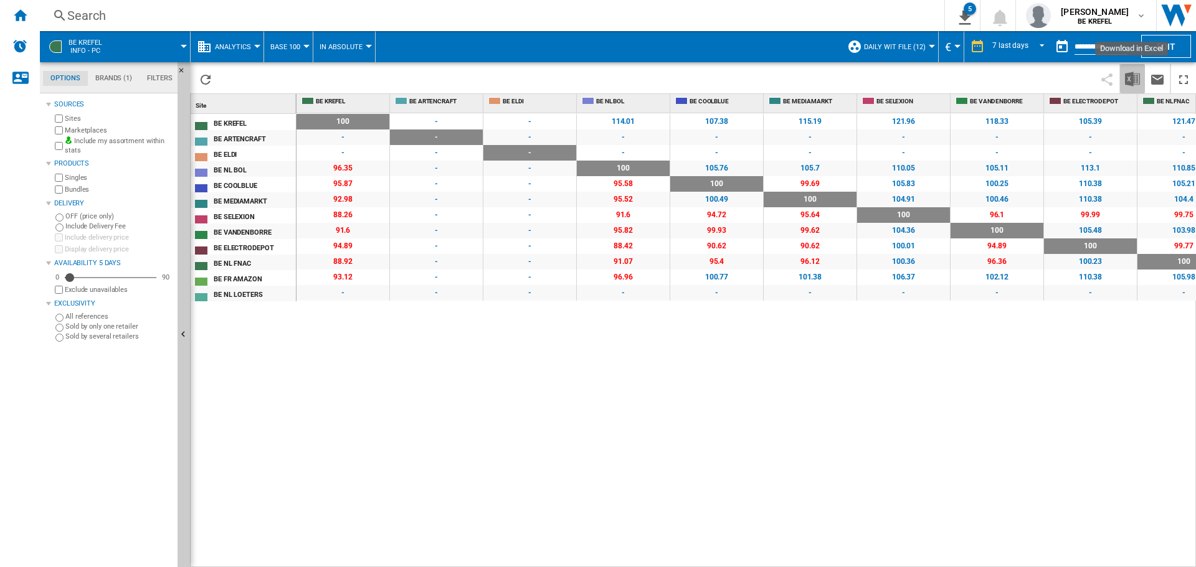
click at [1129, 78] on img "Download in Excel" at bounding box center [1132, 79] width 15 height 15
click at [481, 389] on div "100 0 % - - - - 114.01 +14.01 % 107.38 +7.38 % 115.19 +15.19 % 121.96 +21.96 % …" at bounding box center [746, 340] width 900 height 455
click at [22, 16] on ng-md-icon "Home" at bounding box center [19, 14] width 15 height 15
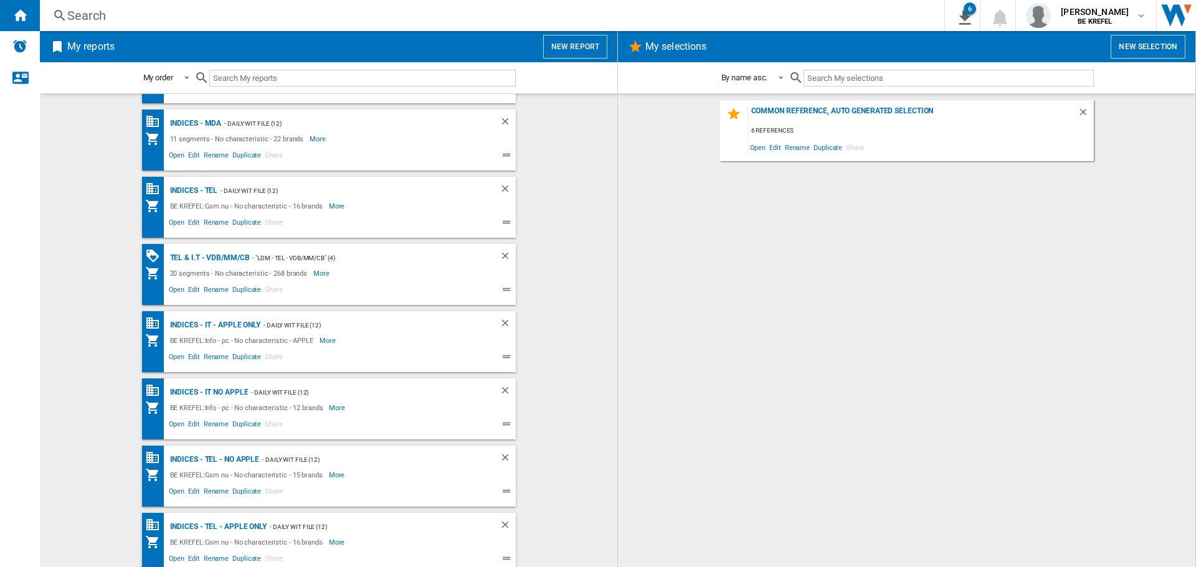
scroll to position [670, 0]
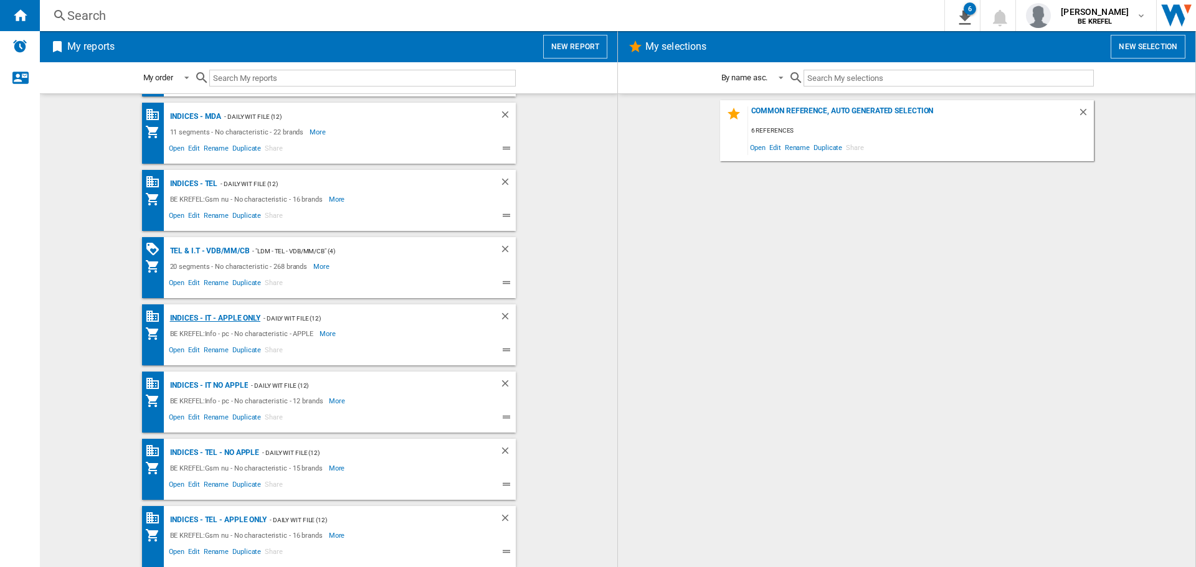
click at [220, 315] on div "Indices - IT - APPLE ONLY" at bounding box center [214, 319] width 94 height 16
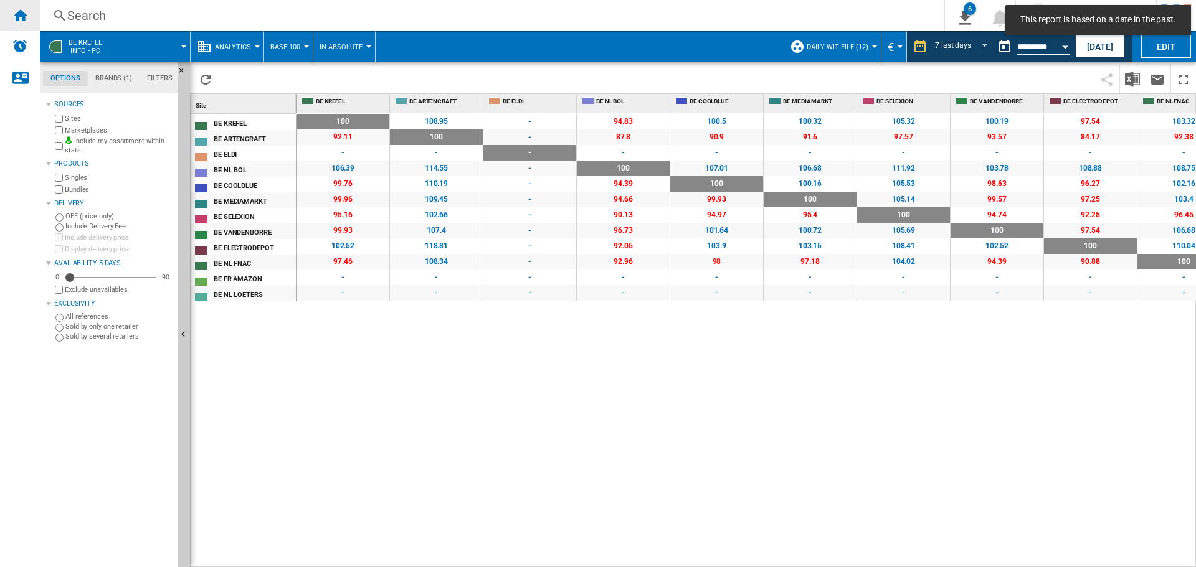
click at [29, 9] on div "Home" at bounding box center [20, 15] width 40 height 31
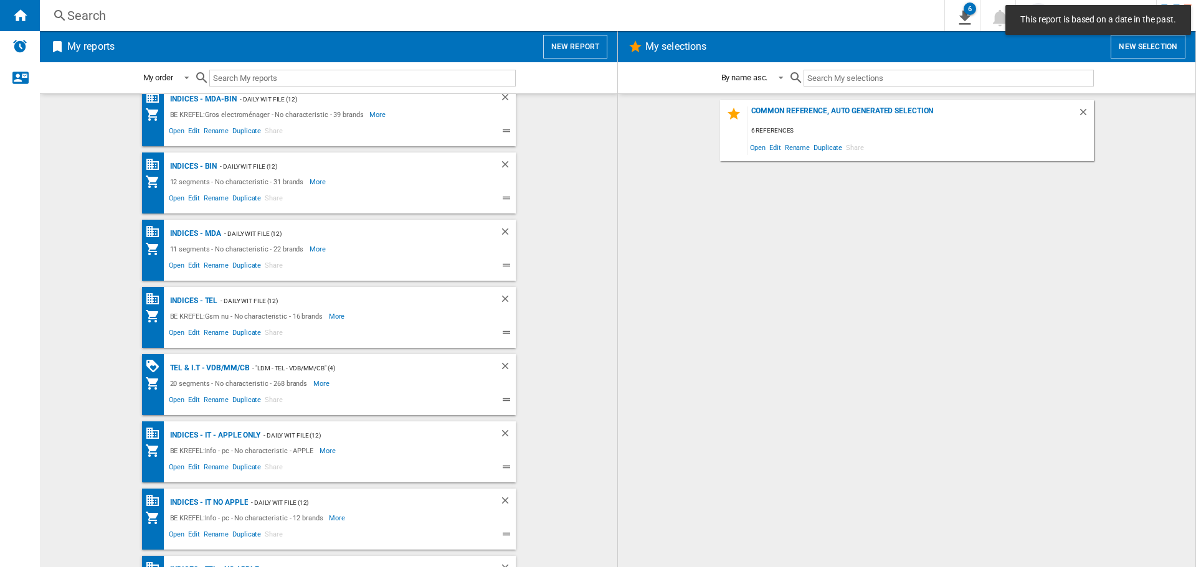
scroll to position [670, 0]
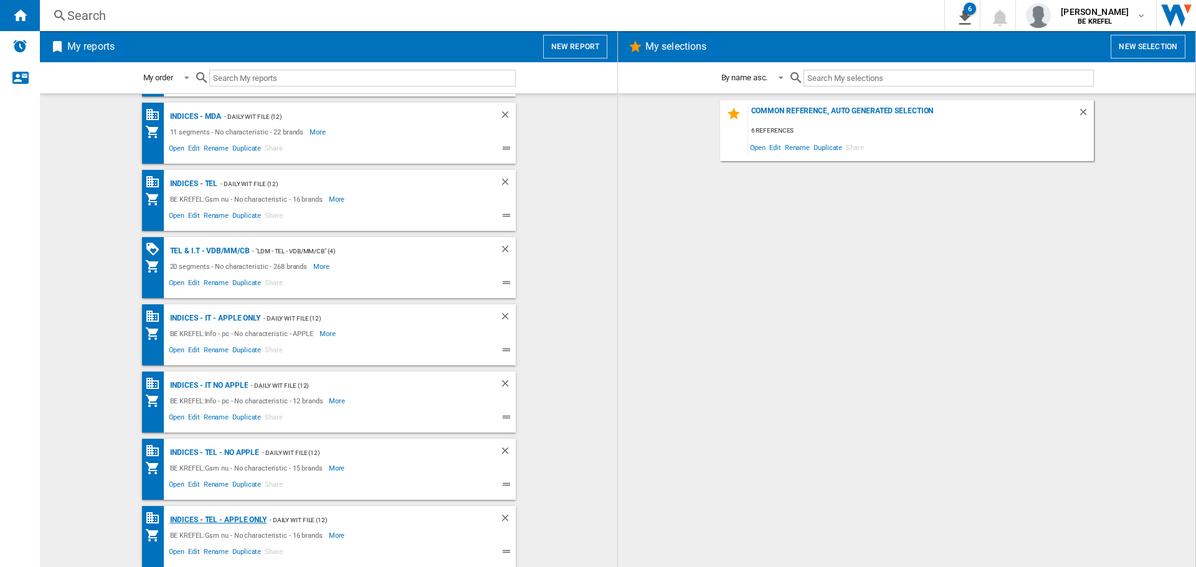
click at [207, 524] on div "Indices - TEL - APPLE ONLY" at bounding box center [217, 521] width 100 height 16
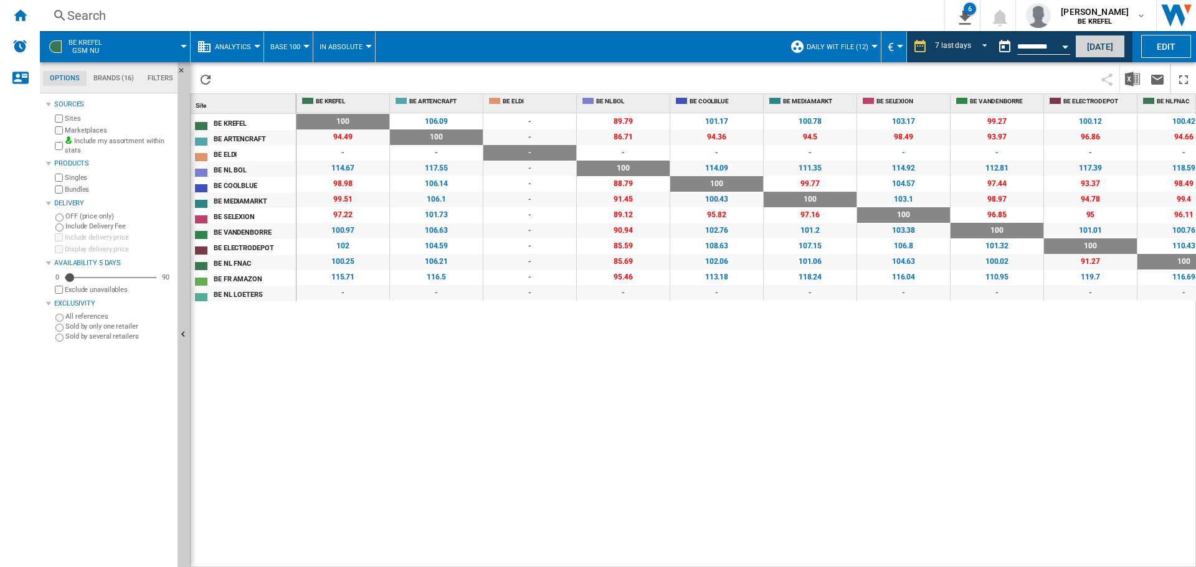
click at [1112, 48] on button "[DATE]" at bounding box center [1100, 46] width 50 height 23
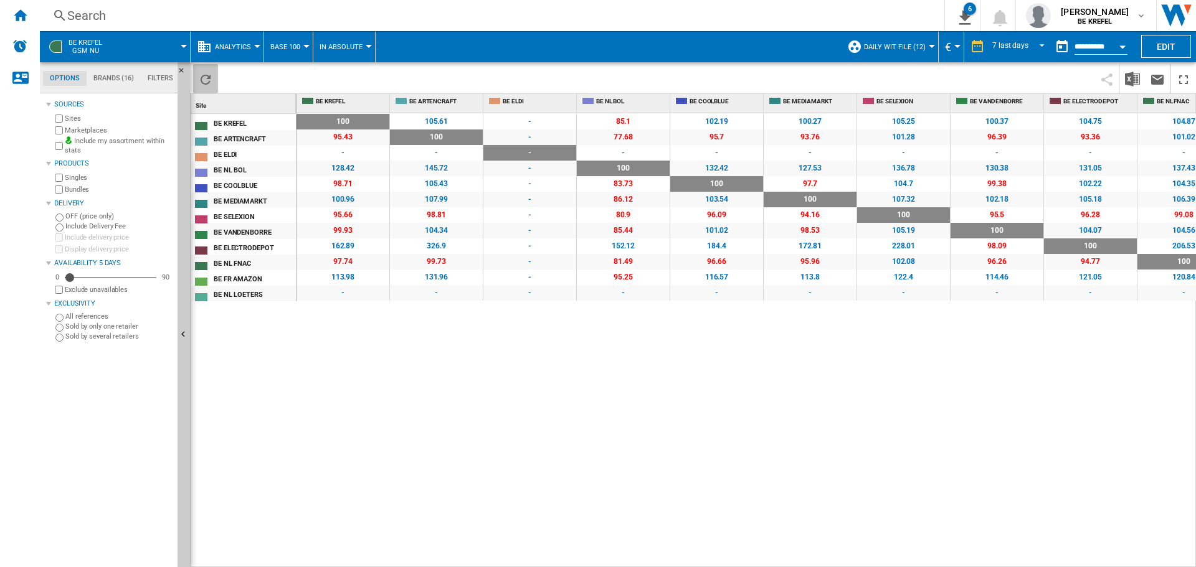
click at [209, 78] on ng-md-icon "Reload" at bounding box center [205, 79] width 15 height 15
click at [1138, 82] on img "Download in Excel" at bounding box center [1132, 79] width 15 height 15
click at [27, 14] on ng-md-icon "Home" at bounding box center [19, 14] width 15 height 15
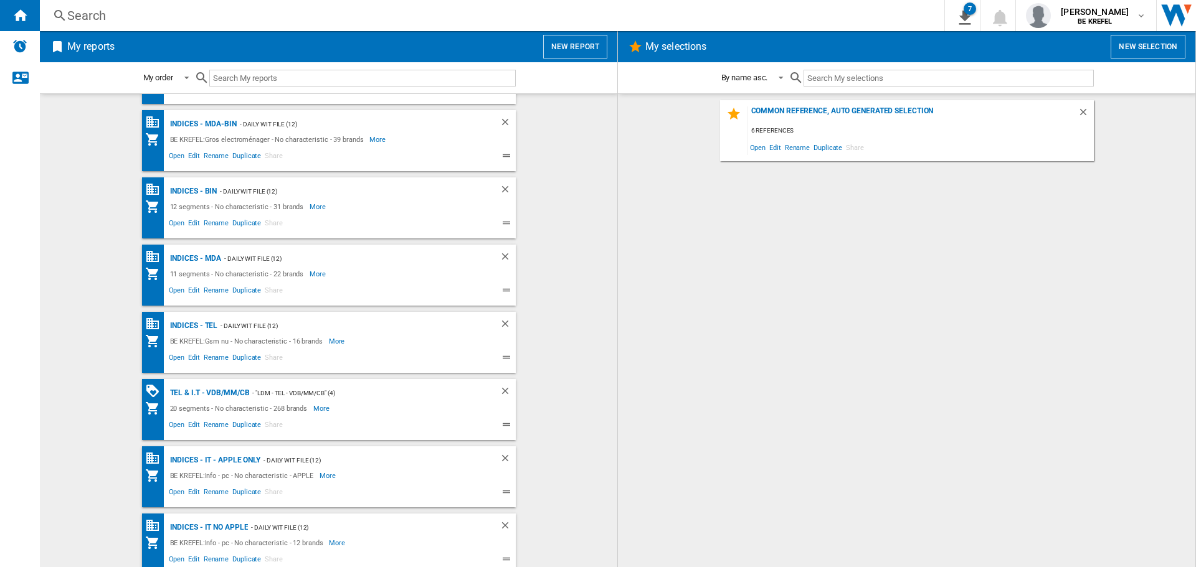
scroll to position [483, 0]
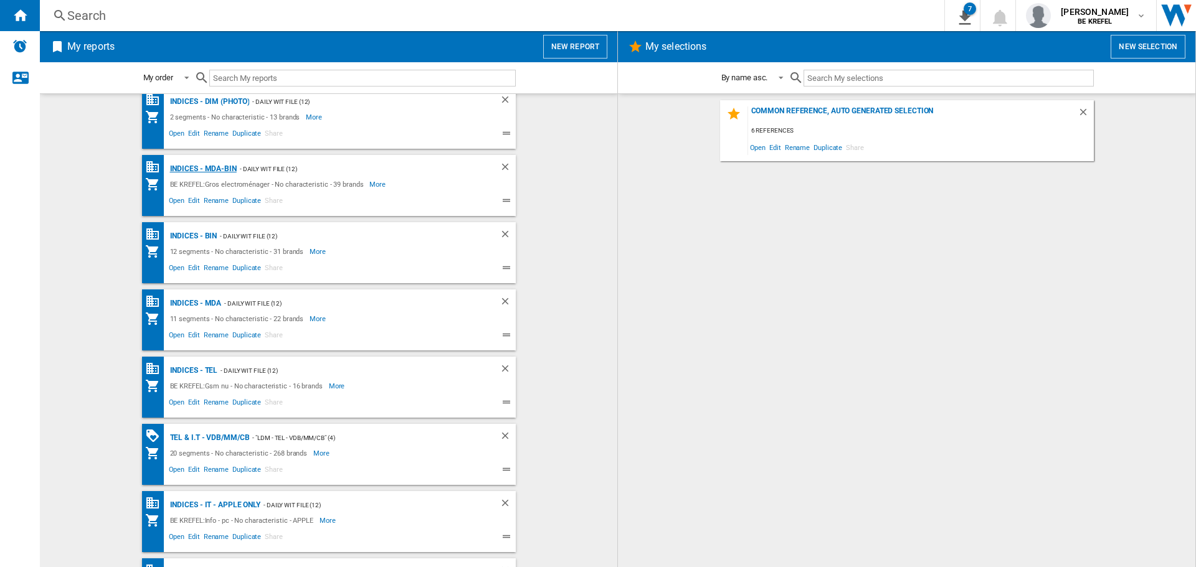
click at [208, 168] on div "Indices - MDA-BIN" at bounding box center [202, 169] width 70 height 16
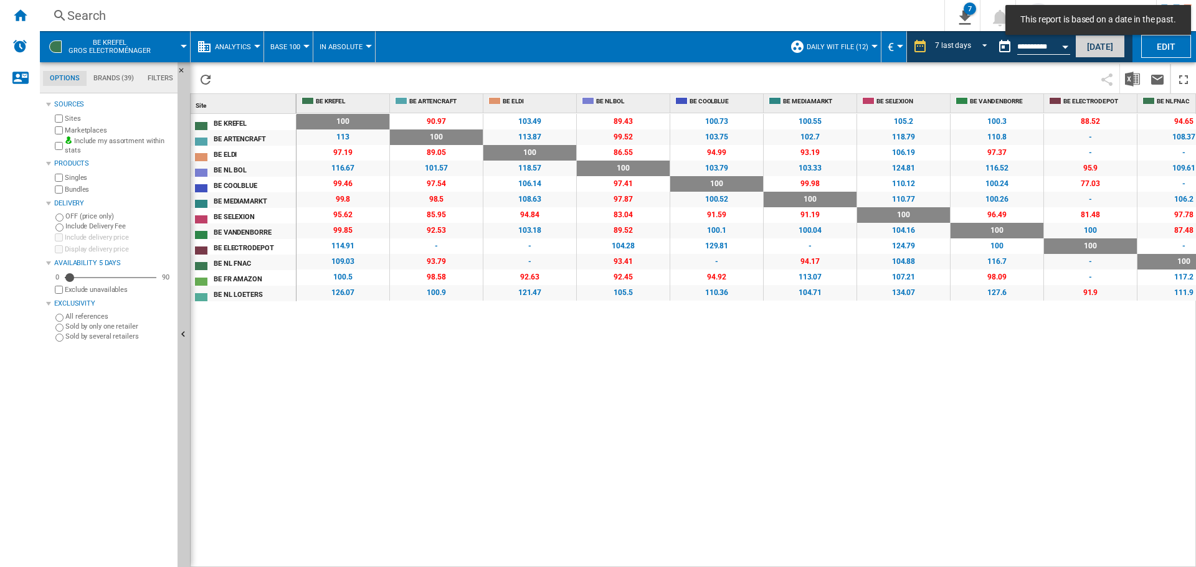
click at [1102, 49] on button "[DATE]" at bounding box center [1100, 46] width 50 height 23
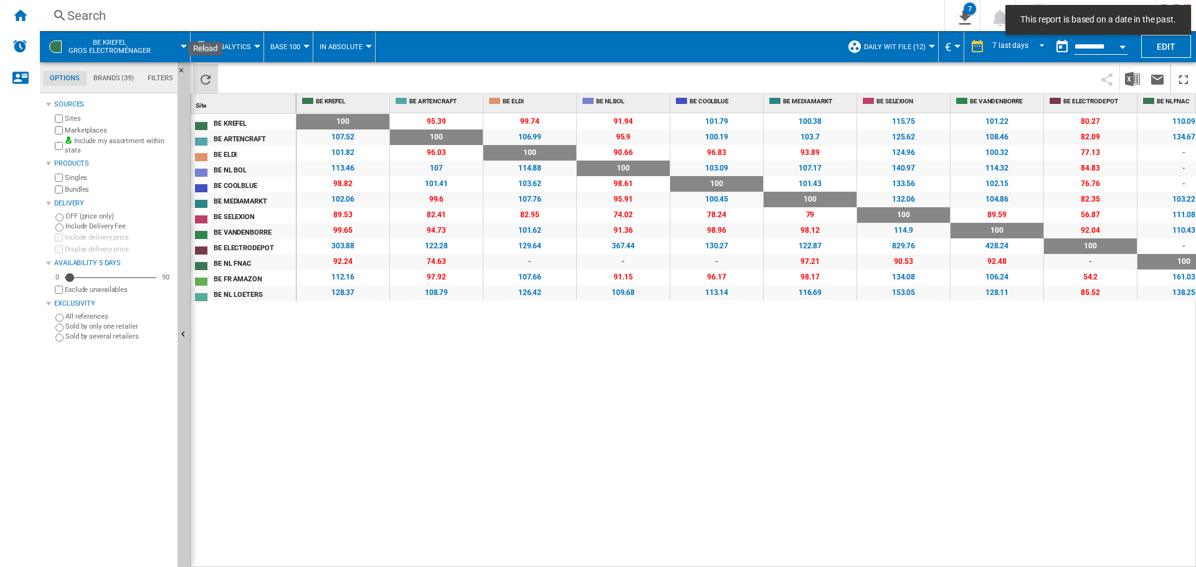
click at [210, 77] on ng-md-icon "Reload" at bounding box center [205, 79] width 15 height 15
click at [1129, 76] on img "Download in Excel" at bounding box center [1132, 79] width 15 height 15
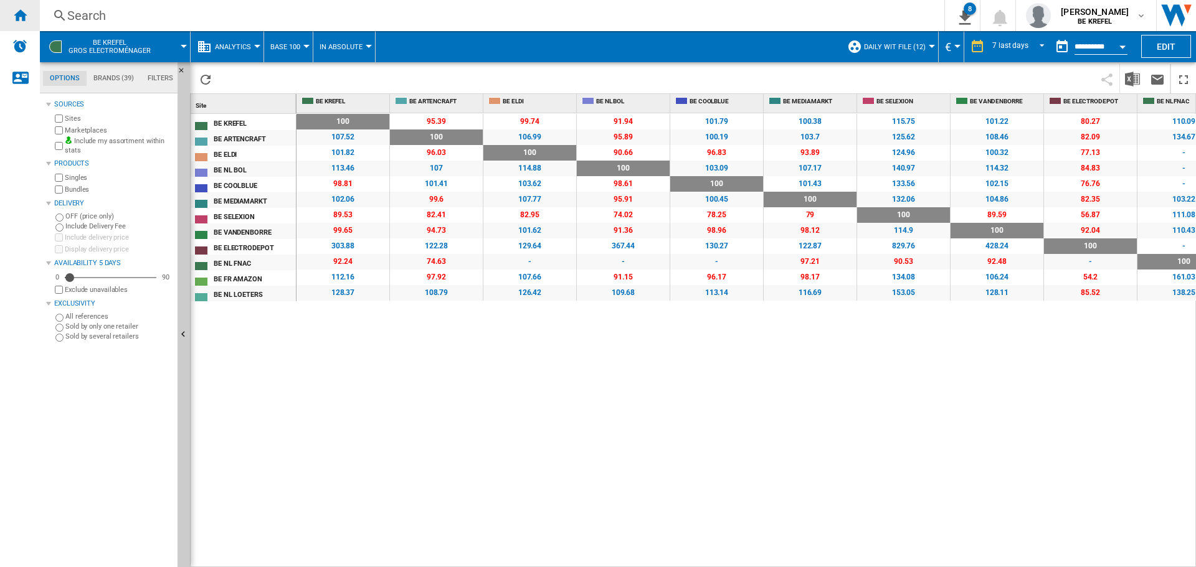
drag, startPoint x: 25, startPoint y: 8, endPoint x: 35, endPoint y: 24, distance: 19.0
click at [25, 8] on ng-md-icon "Home" at bounding box center [19, 14] width 15 height 15
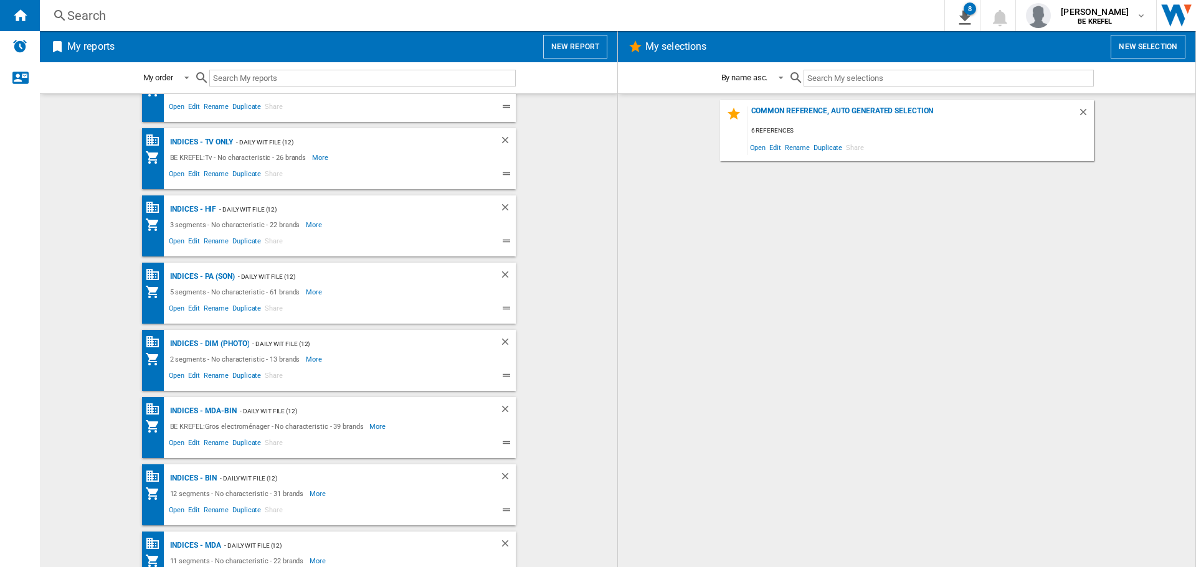
scroll to position [374, 0]
click at [189, 411] on div "Indices - MDA" at bounding box center [194, 413] width 55 height 16
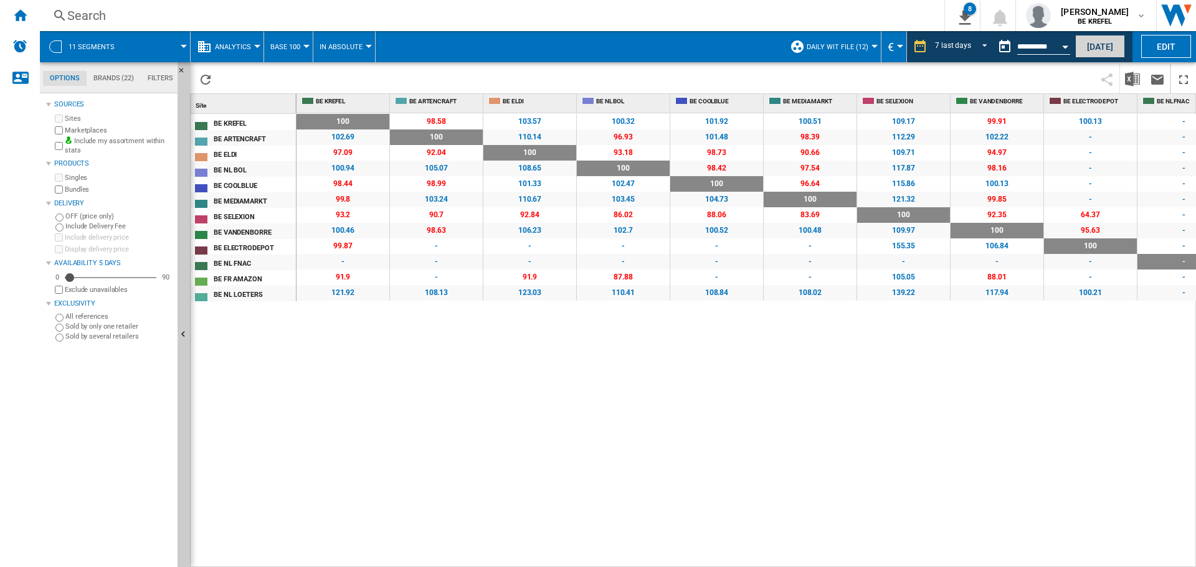
click at [1089, 47] on button "[DATE]" at bounding box center [1100, 46] width 50 height 23
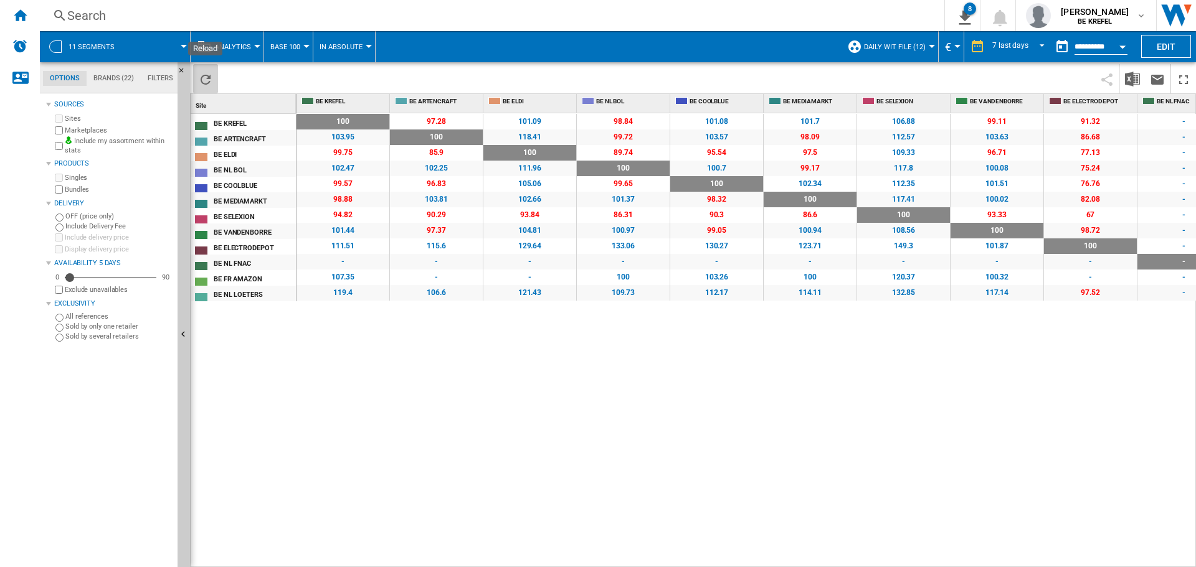
click at [209, 82] on ng-md-icon "Reload" at bounding box center [205, 79] width 15 height 15
click at [1130, 80] on img "Download in Excel" at bounding box center [1132, 79] width 15 height 15
drag, startPoint x: 1180, startPoint y: 37, endPoint x: 869, endPoint y: 313, distance: 414.7
click at [802, 422] on div "100 0 % 97.28 -2.72 % 101.09 +1.09 % 98.84 -1.16 % 101.08 +1.08 % 101.7 +1.7 % …" at bounding box center [746, 340] width 900 height 455
click at [21, 9] on ng-md-icon "Home" at bounding box center [19, 14] width 15 height 15
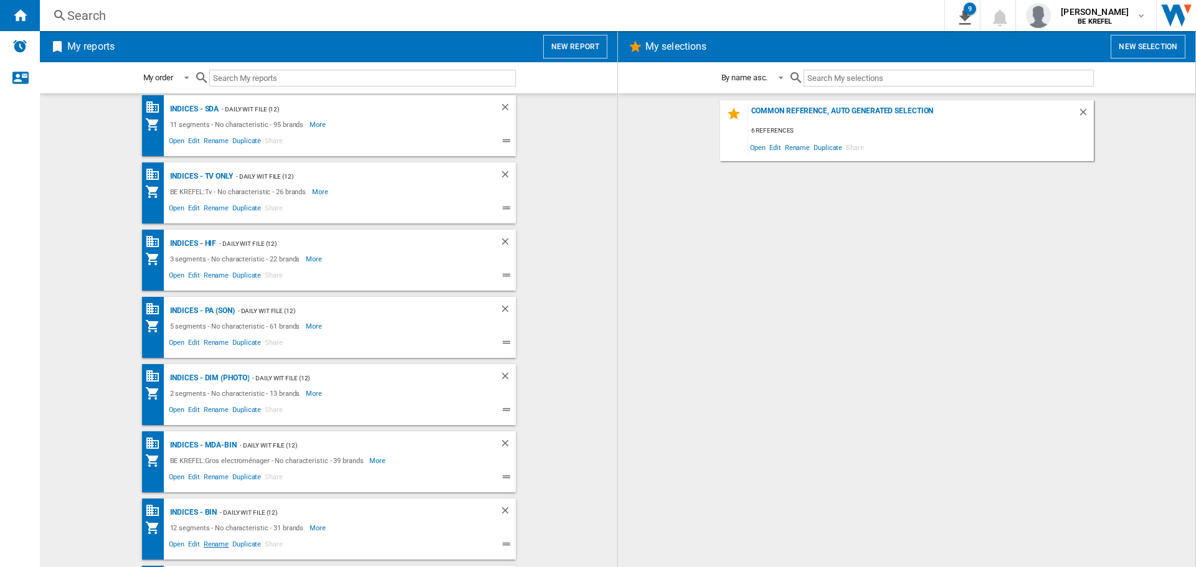
scroll to position [311, 0]
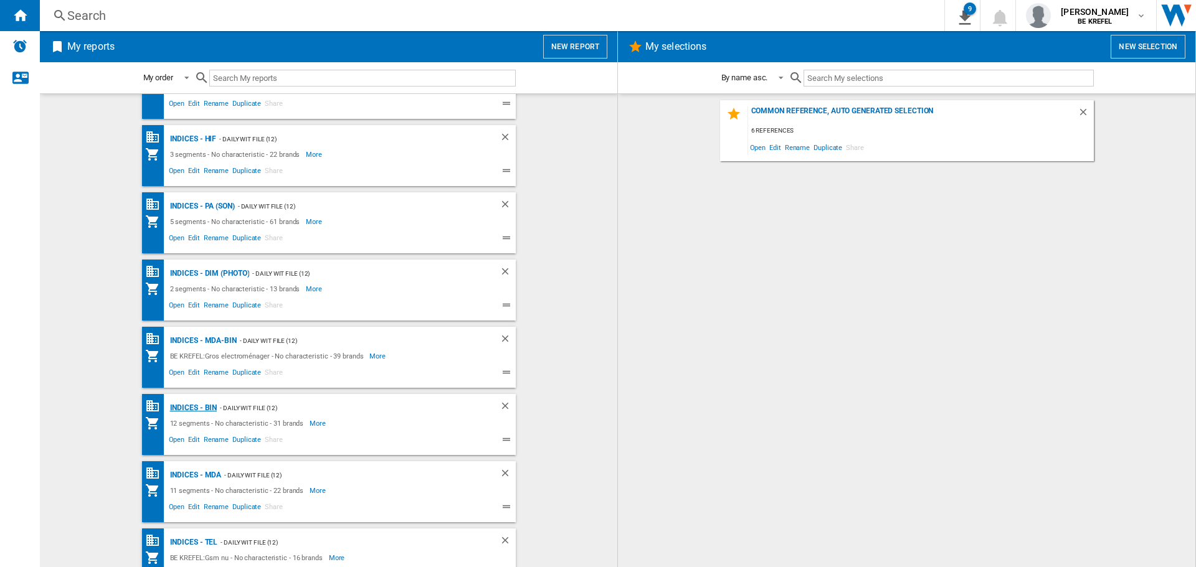
click at [196, 403] on div "Indices - BIN" at bounding box center [192, 408] width 50 height 16
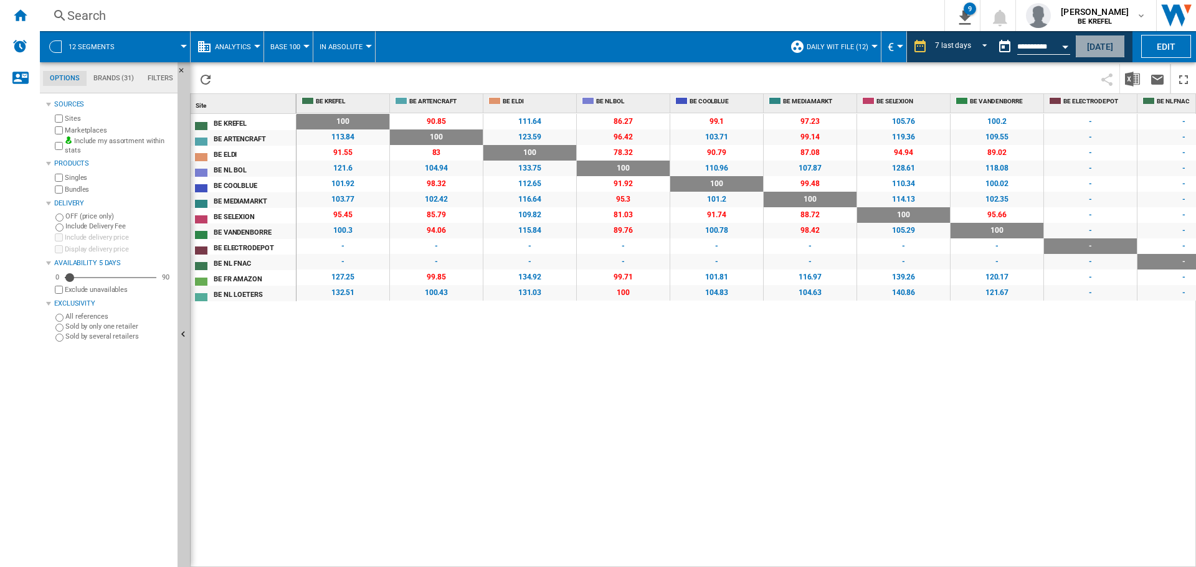
click at [1099, 48] on button "[DATE]" at bounding box center [1100, 46] width 50 height 23
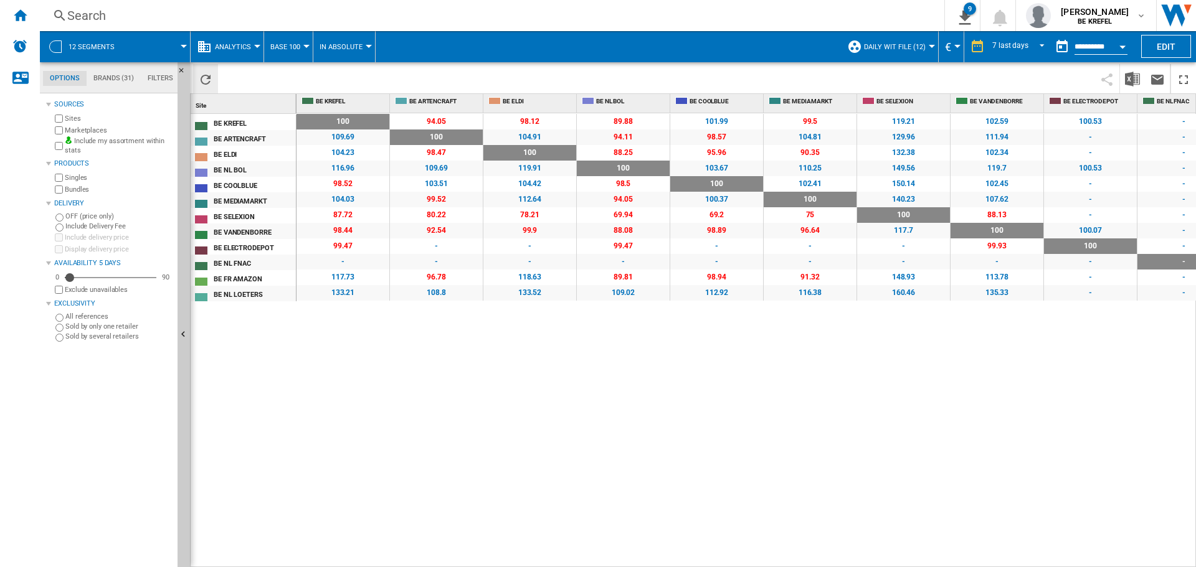
click at [201, 77] on ng-md-icon "Reload" at bounding box center [205, 79] width 15 height 15
click at [1130, 77] on img "Download in Excel" at bounding box center [1132, 79] width 15 height 15
